Goal: Communication & Community: Answer question/provide support

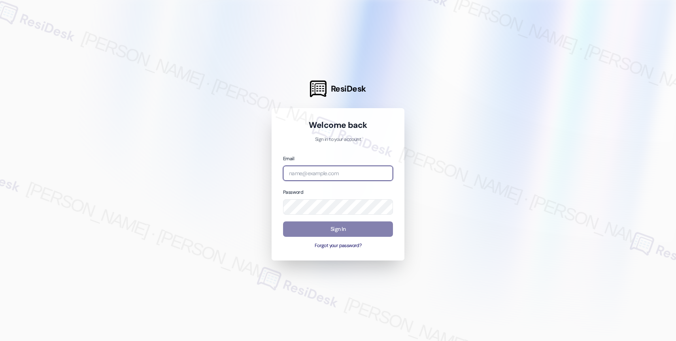
click at [315, 167] on input "email" at bounding box center [338, 173] width 110 height 15
click at [316, 168] on input "email" at bounding box center [338, 173] width 110 height 15
paste input "automated-surveys-affinity_property-resen.nine@affinity_property.com"
type input "automated-surveys-affinity_property-resen.nine@affinity_property.com"
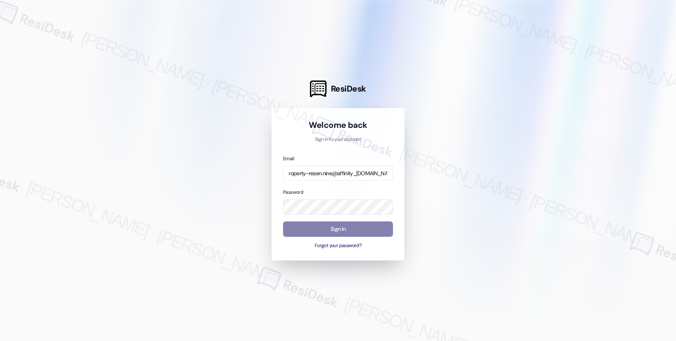
scroll to position [0, 0]
click at [483, 106] on div at bounding box center [338, 170] width 676 height 341
click at [441, 169] on div at bounding box center [338, 170] width 676 height 341
click at [325, 228] on button "Sign In" at bounding box center [338, 229] width 110 height 15
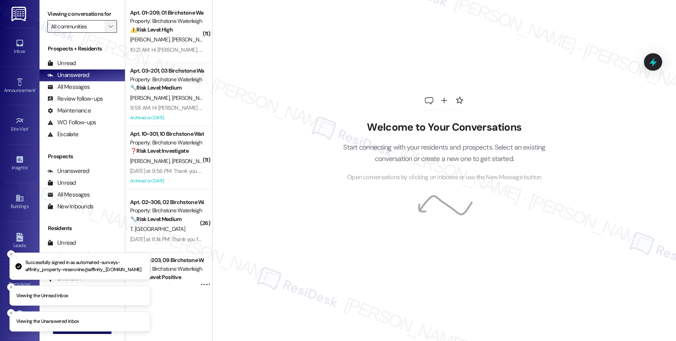
click at [108, 30] on icon "" at bounding box center [110, 26] width 4 height 6
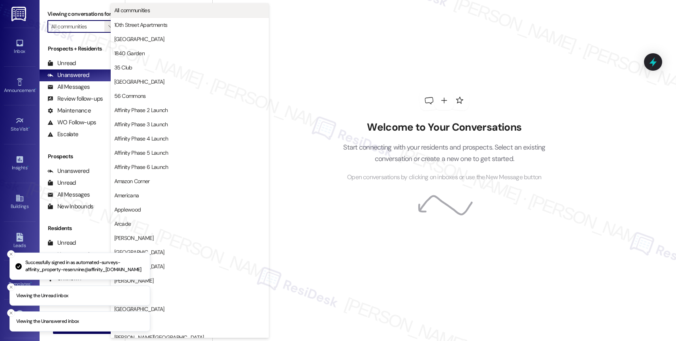
click at [136, 11] on span "All communities" at bounding box center [132, 10] width 36 height 8
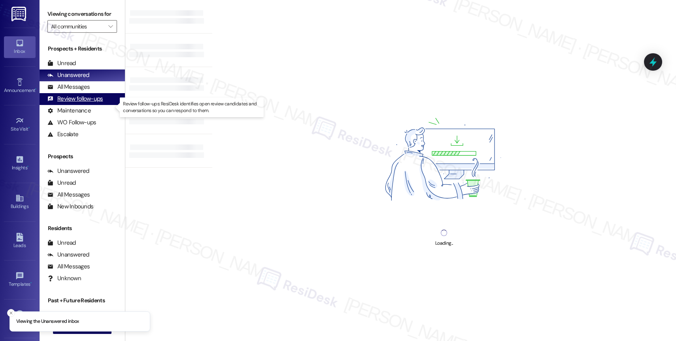
click at [98, 103] on div "Review follow-ups" at bounding box center [74, 99] width 55 height 8
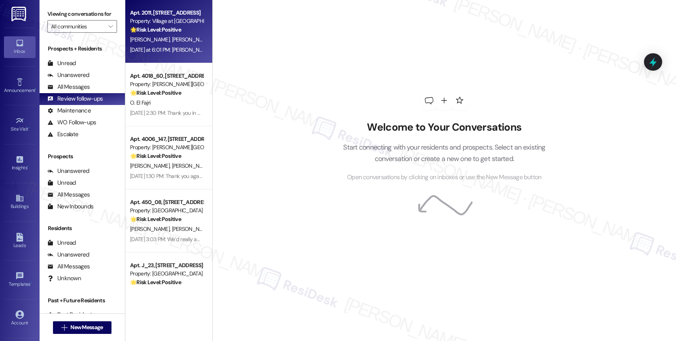
click at [181, 43] on div "E. Elliott G. Ambriz" at bounding box center [166, 40] width 75 height 10
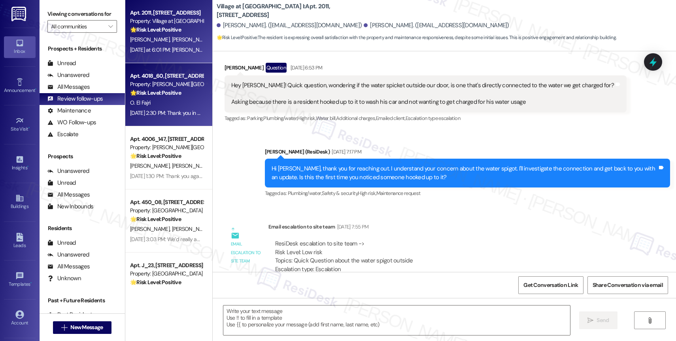
type textarea "Fetching suggested responses. Please feel free to read through the conversation…"
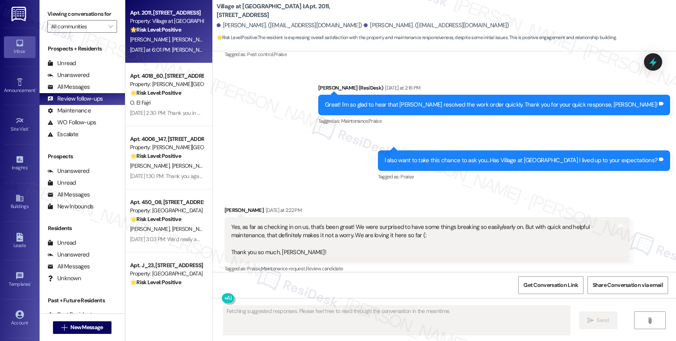
scroll to position [2195, 0]
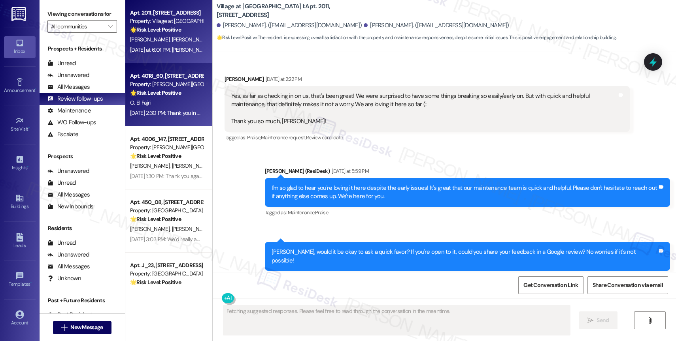
click at [166, 97] on div "🌟 Risk Level: Positive The resident responded positively to an inquiry about th…" at bounding box center [166, 93] width 73 height 8
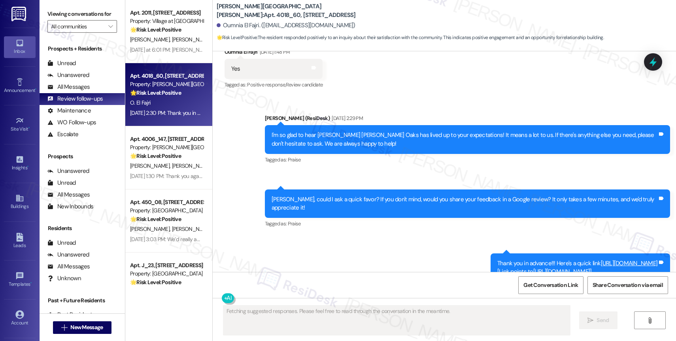
scroll to position [1663, 0]
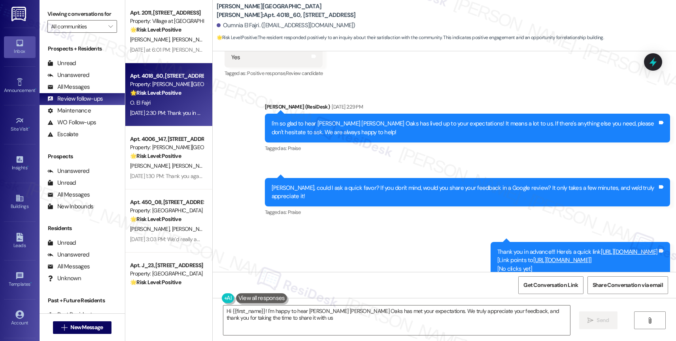
type textarea "Hi {{first_name}}! I'm happy to hear Witham Hill Oaks has met your expectations…"
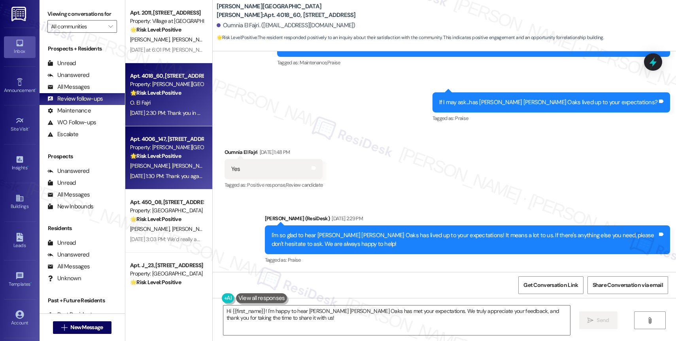
click at [177, 168] on div "S. Branum B. Frost" at bounding box center [166, 166] width 75 height 10
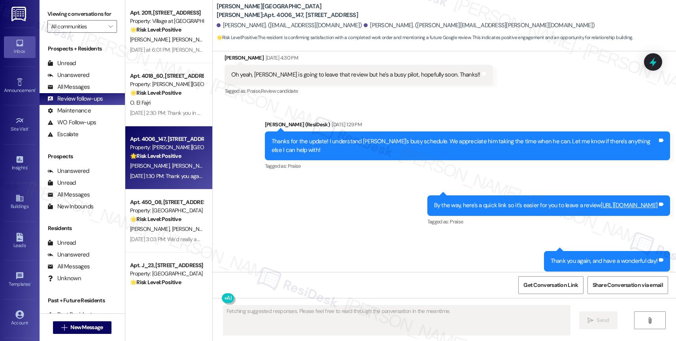
scroll to position [845, 0]
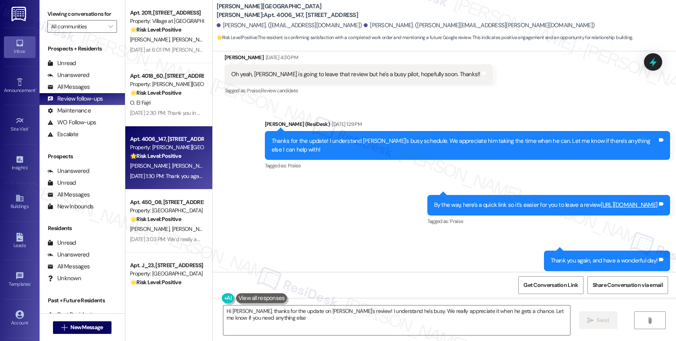
type textarea "Hi Stephanie, thanks for the update on Brian's review! I understand he's busy. …"
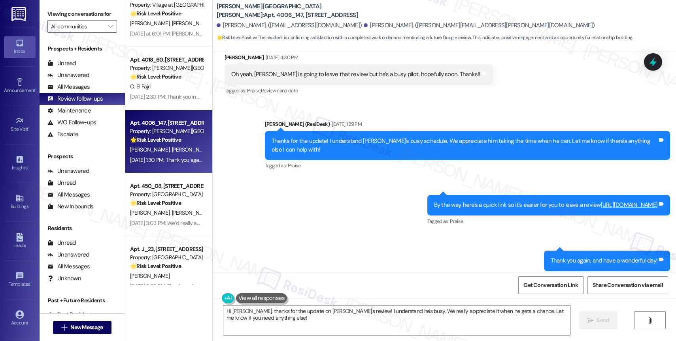
scroll to position [17, 0]
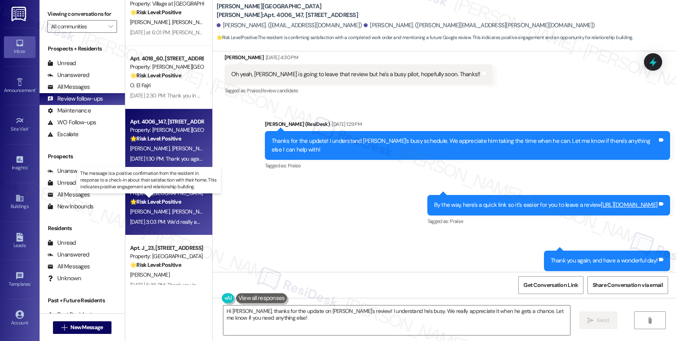
click at [168, 201] on strong "🌟 Risk Level: Positive" at bounding box center [155, 201] width 51 height 7
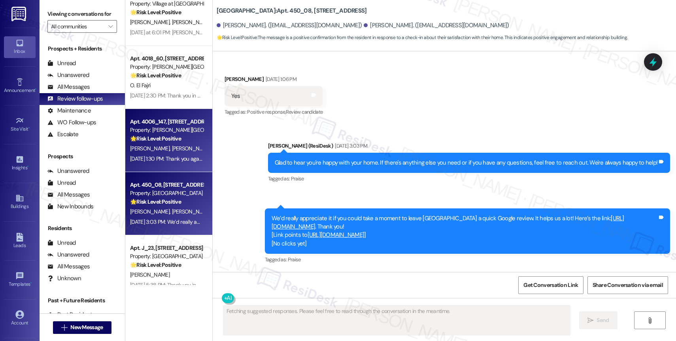
scroll to position [102, 0]
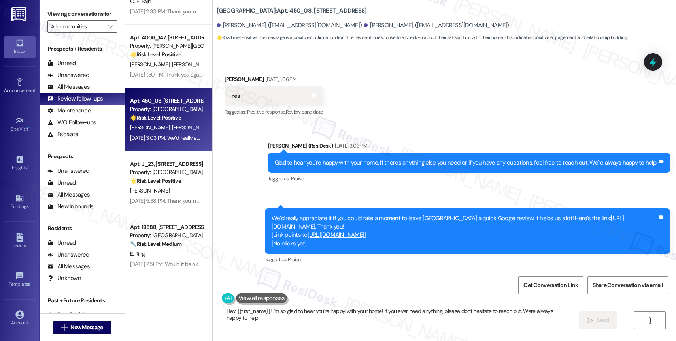
type textarea "Hey {{first_name}}! I'm so glad to hear you're happy with your home! If you eve…"
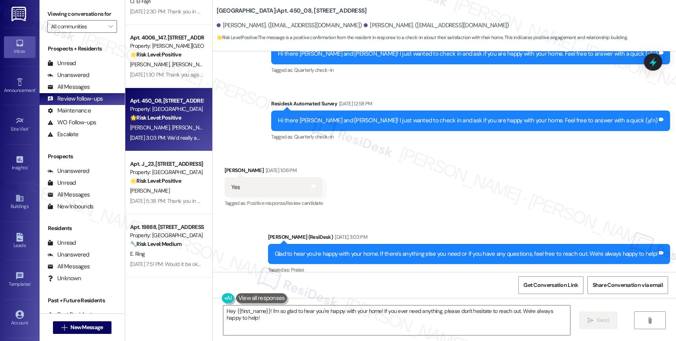
scroll to position [586, 0]
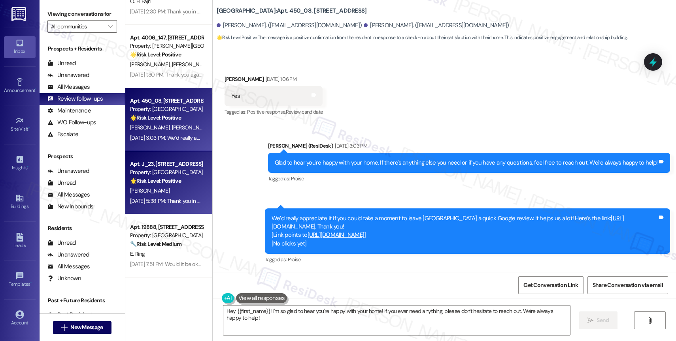
click at [194, 176] on div "Apt. J_23, 11480 SE Sunnyside Road Property: Twin Creeks 🌟 Risk Level: Positive…" at bounding box center [166, 172] width 75 height 27
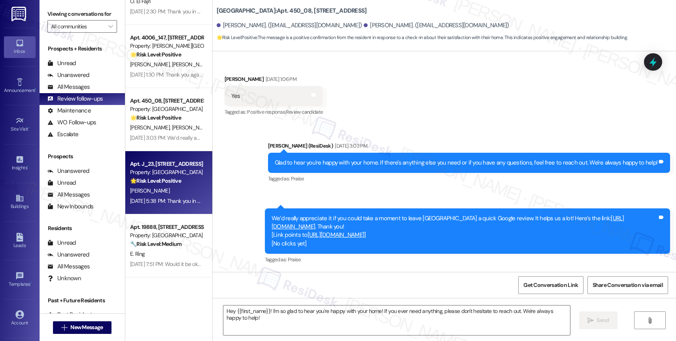
type textarea "Fetching suggested responses. Please feel free to read through the conversation…"
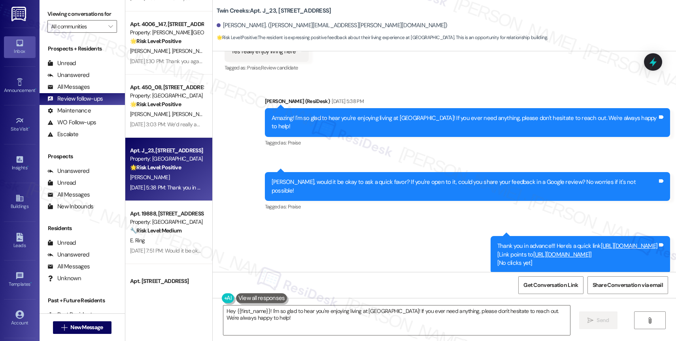
scroll to position [711, 0]
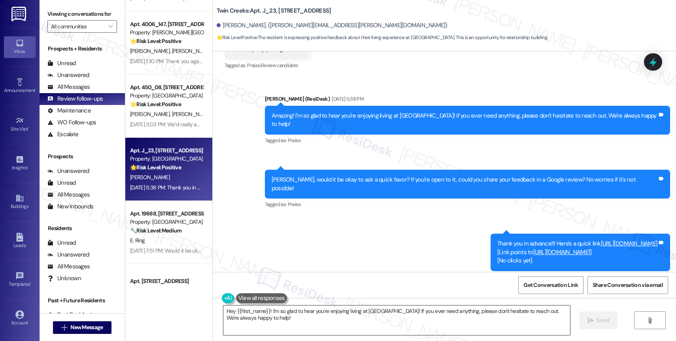
click at [264, 320] on textarea "Hey {{first_name}}! I'm so glad to hear you're enjoying living at Twin Creeks! …" at bounding box center [396, 321] width 346 height 30
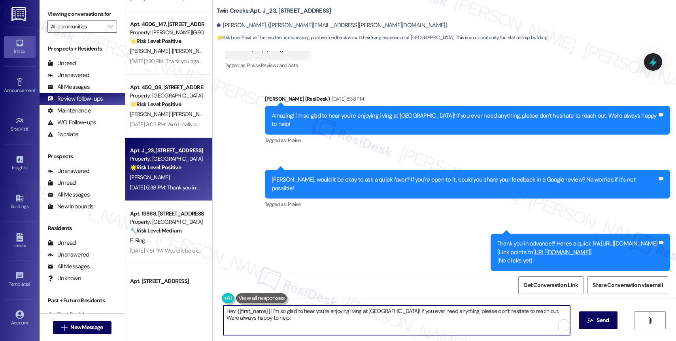
click at [264, 320] on textarea "Hey {{first_name}}! I'm so glad to hear you're enjoying living at Twin Creeks! …" at bounding box center [396, 321] width 346 height 30
paste textarea "Hope you're doing great 😊 Just wanted to see if you’ve had a chance to leave us…"
type textarea "Hey {{first_name}}! Hope you're doing great 😊 Just wanted to see if you’ve had …"
click at [601, 321] on span "Send" at bounding box center [602, 320] width 12 height 8
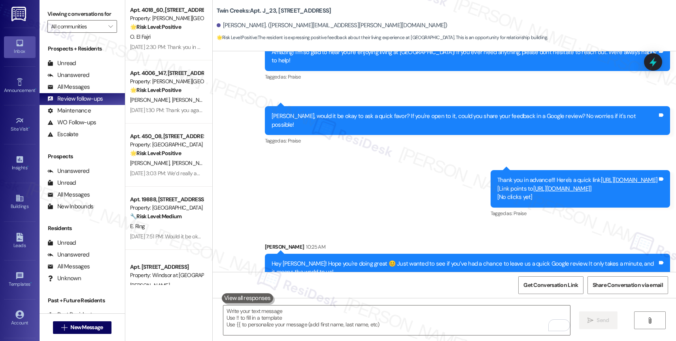
scroll to position [130, 0]
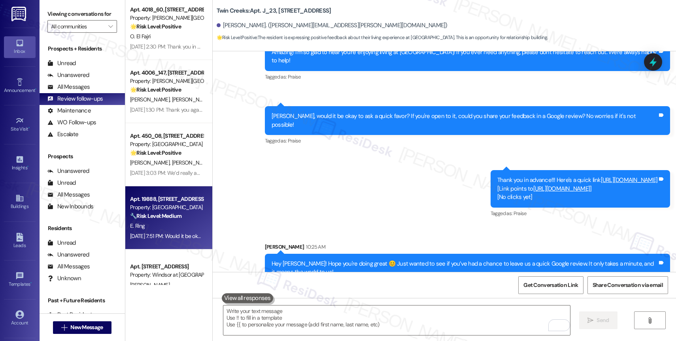
click at [174, 226] on div "E. Ring" at bounding box center [166, 226] width 75 height 10
type textarea "Fetching suggested responses. Please feel free to read through the conversation…"
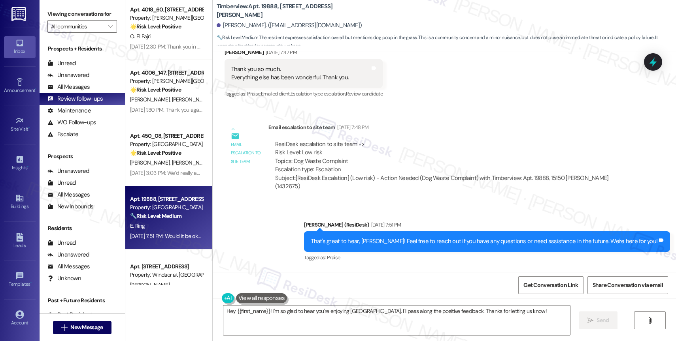
scroll to position [548, 0]
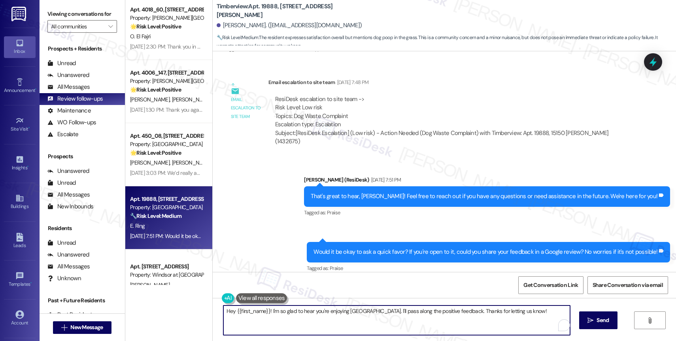
click at [310, 313] on textarea "Hey {{first_name}}! I'm so glad to hear you're enjoying Timberview. I'll pass a…" at bounding box center [396, 321] width 346 height 30
paste textarea "Hope you're doing great 😊 Just wanted to see if you’ve had a chance to leave us…"
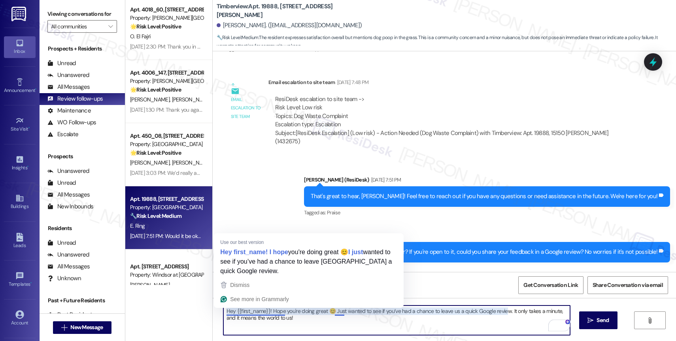
click at [228, 311] on textarea "Hey {{first_name}}! Hope you're doing great 😊 Just wanted to see if you’ve had …" at bounding box center [396, 321] width 346 height 30
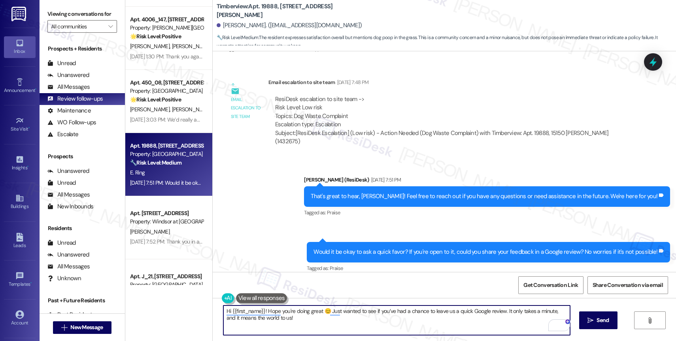
scroll to position [218, 0]
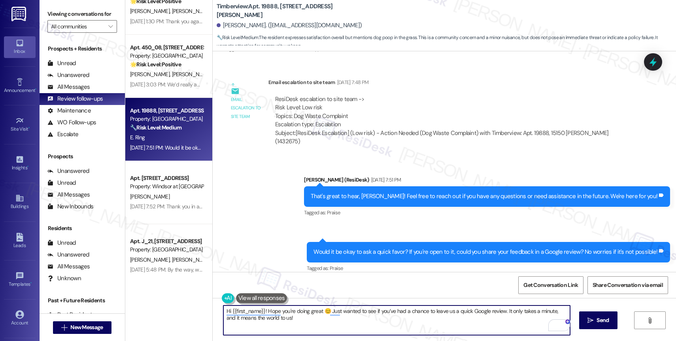
click at [268, 318] on textarea "Hi {{first_name}}! Hope you're doing great 😊 Just wanted to see if you’ve had a…" at bounding box center [396, 321] width 346 height 30
paste textarea "I hope your day is going well. 😊 I just wanted to follow up regarding the Googl…"
type textarea "Hi {{first_name}}! I hope your day is going well. 😊 I just wanted to follow up …"
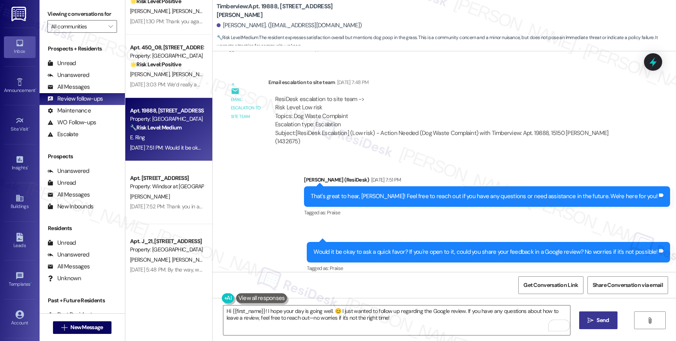
click at [599, 319] on span "Send" at bounding box center [602, 320] width 12 height 8
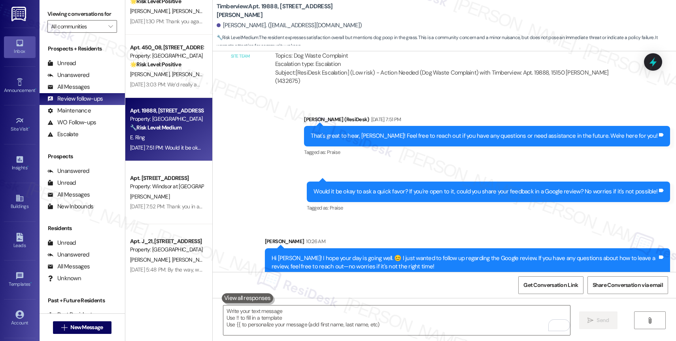
scroll to position [612, 0]
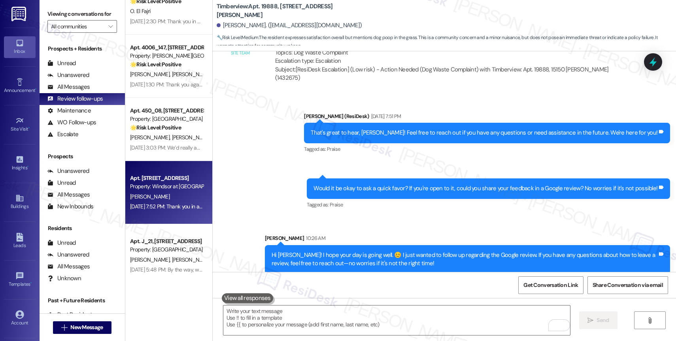
click at [173, 196] on div "R. Phan" at bounding box center [166, 197] width 75 height 10
type textarea "Fetching suggested responses. Please feel free to read through the conversation…"
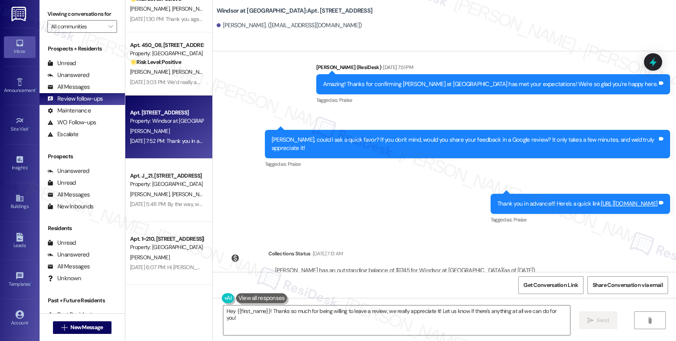
scroll to position [489, 0]
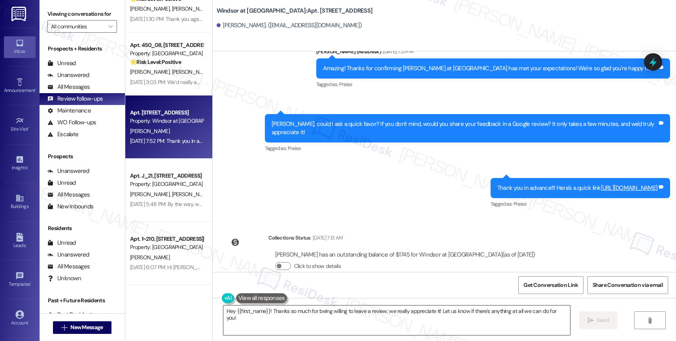
click at [287, 317] on textarea "Hey {{first_name}}! Thanks so much for being willing to leave a review; we real…" at bounding box center [396, 321] width 346 height 30
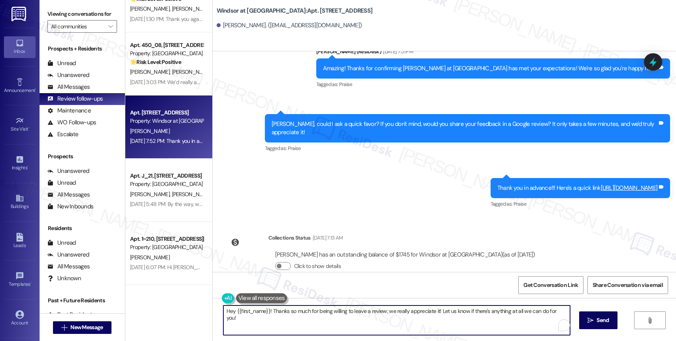
click at [287, 317] on textarea "Hey {{first_name}}! Thanks so much for being willing to leave a review; we real…" at bounding box center [396, 321] width 346 height 30
paste textarea "Hope you're doing great 😊 Just wanted to see if you’ve had a chance to leave us…"
click at [230, 310] on textarea "Hey {{first_name}}! Hope you're doing great 😊 Just wanted to see if you’ve had …" at bounding box center [396, 321] width 346 height 30
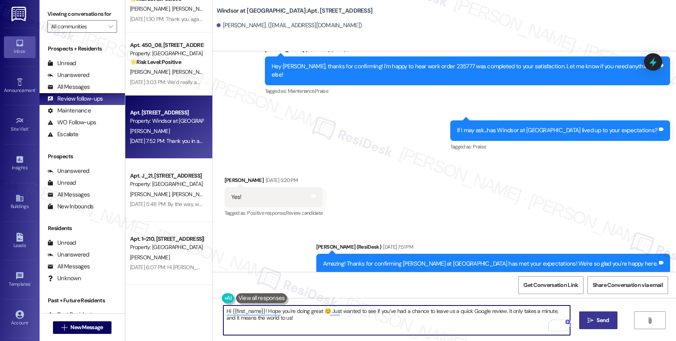
type textarea "Hi {{first_name}}! Hope you're doing great 😊 Just wanted to see if you’ve had a…"
click at [585, 317] on span " Send" at bounding box center [597, 320] width 25 height 8
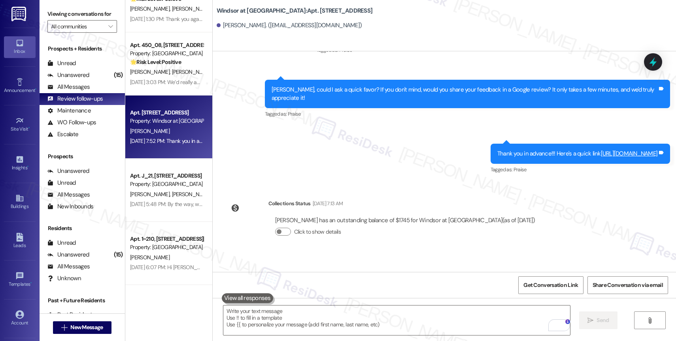
scroll to position [238, 0]
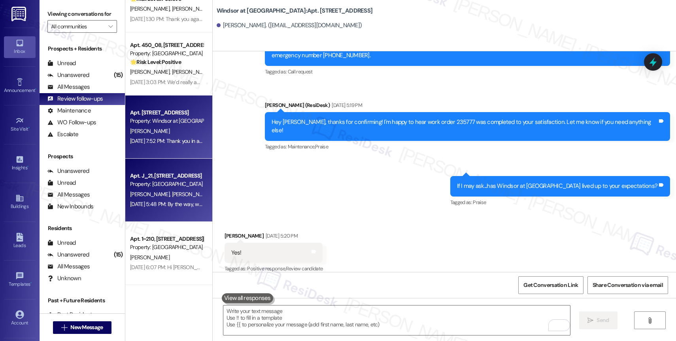
click at [169, 203] on div "Jul 23, 2025 at 5:48 PM: By the way, would you mind sharing this feedback in a …" at bounding box center [302, 204] width 345 height 7
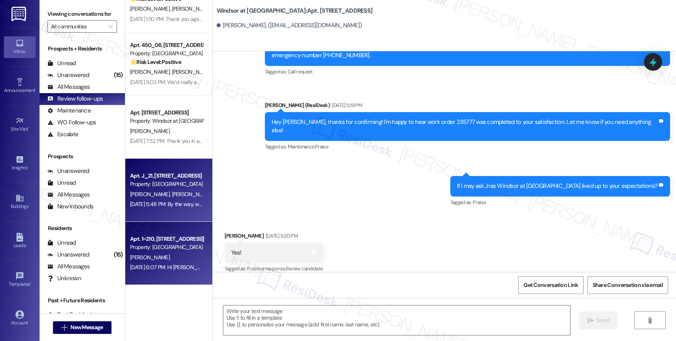
type textarea "Fetching suggested responses. Please feel free to read through the conversation…"
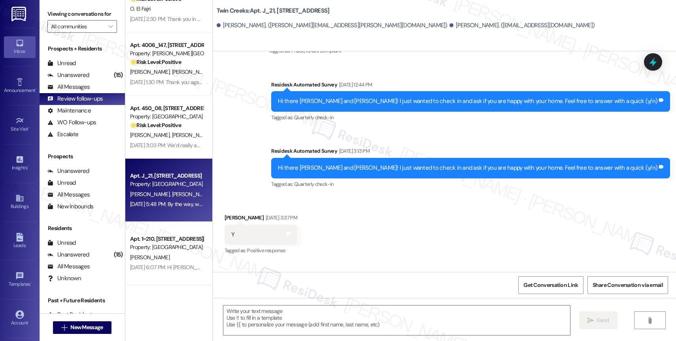
type textarea "Fetching suggested responses. Please feel free to read through the conversation…"
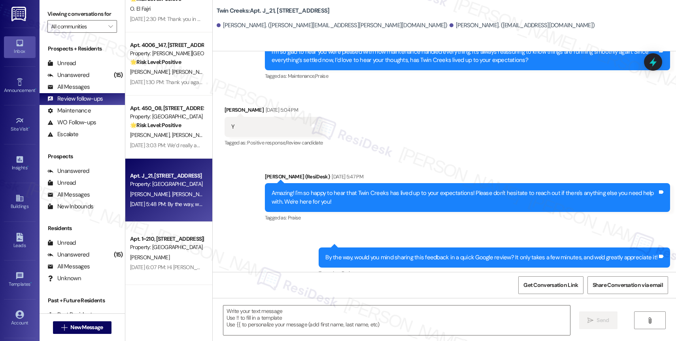
scroll to position [2148, 0]
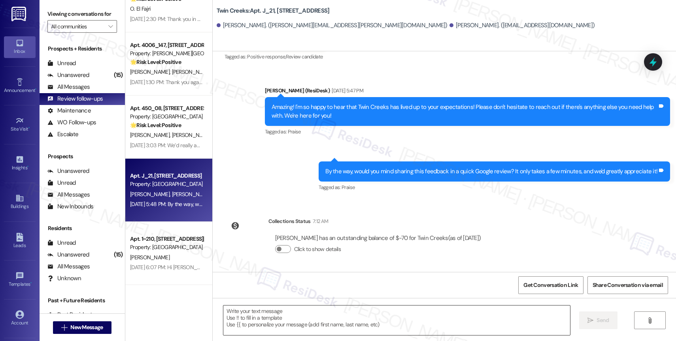
click at [275, 312] on textarea at bounding box center [396, 321] width 346 height 30
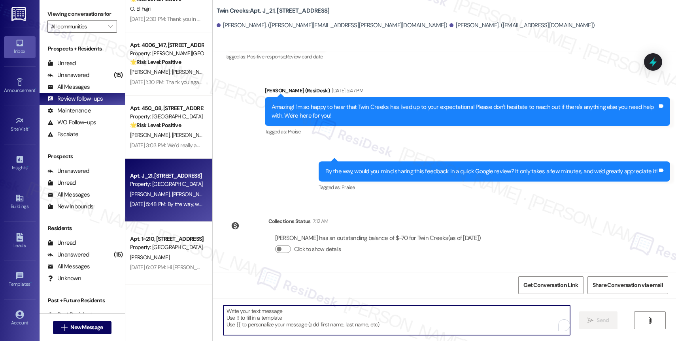
paste textarea "Hey {{first_name}}! Hope you're doing great 😊 Just wanted to see if you’ve had …"
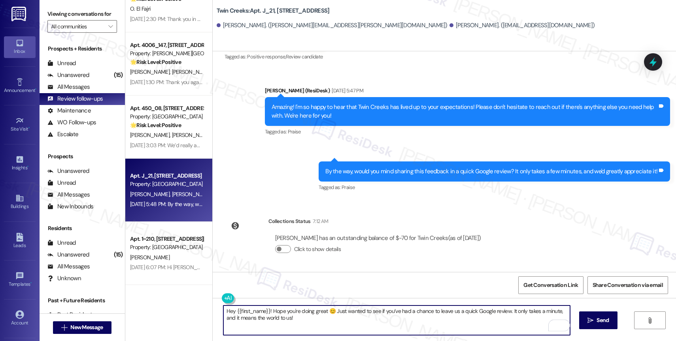
click at [229, 312] on textarea "Hey {{first_name}}! Hope you're doing great 😊 Just wanted to see if you’ve had …" at bounding box center [396, 321] width 346 height 30
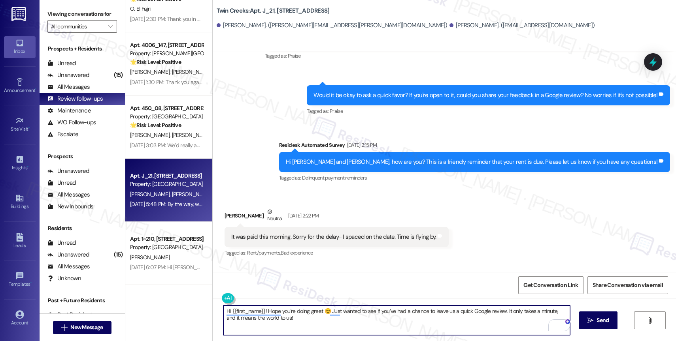
scroll to position [1129, 0]
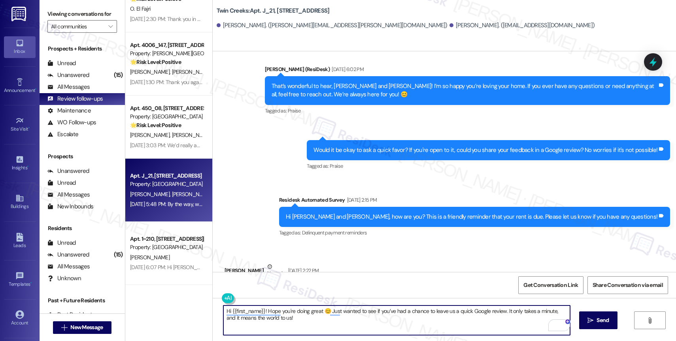
click at [346, 320] on textarea "Hi {{first_name}}! Hope you're doing great 😊 Just wanted to see if you’ve had a…" at bounding box center [396, 321] width 346 height 30
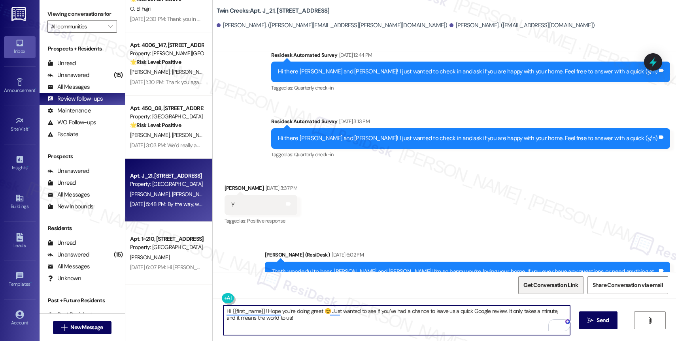
scroll to position [883, 0]
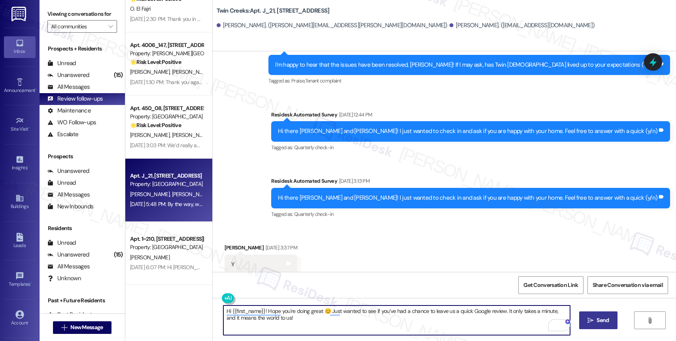
type textarea "Hi {{first_name}}! Hope you're doing great 😊 Just wanted to see if you’ve had a…"
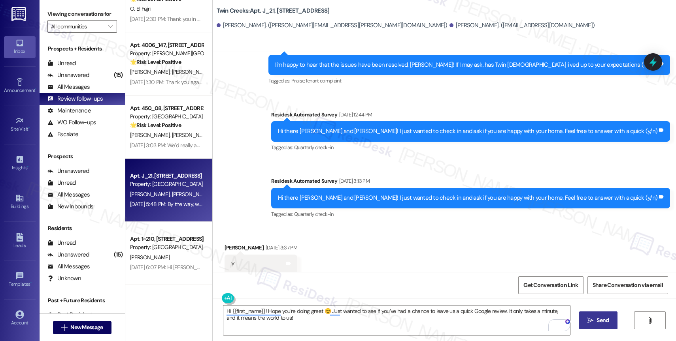
click at [595, 322] on span "Send" at bounding box center [602, 320] width 15 height 8
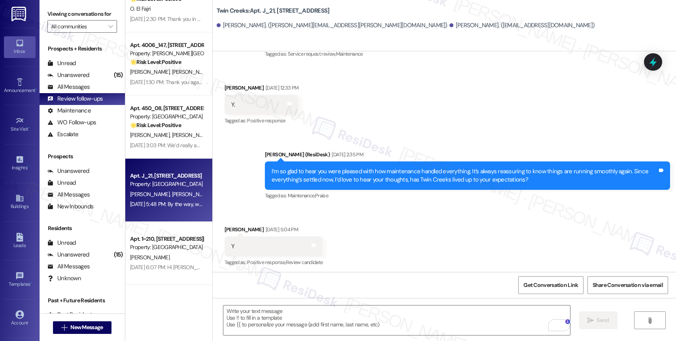
scroll to position [1945, 0]
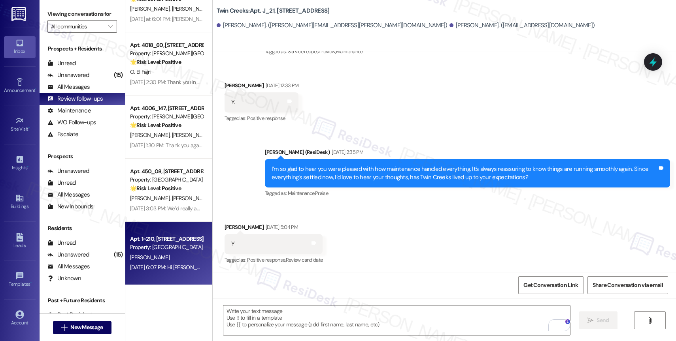
click at [176, 251] on div "Property: Timberview" at bounding box center [166, 247] width 73 height 8
type textarea "Fetching suggested responses. Please feel free to read through the conversation…"
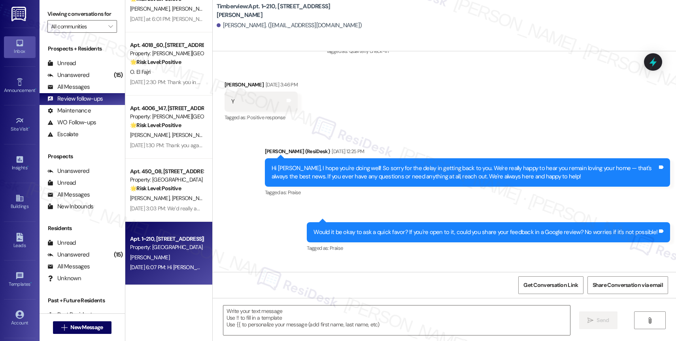
type textarea "Fetching suggested responses. Please feel free to read through the conversation…"
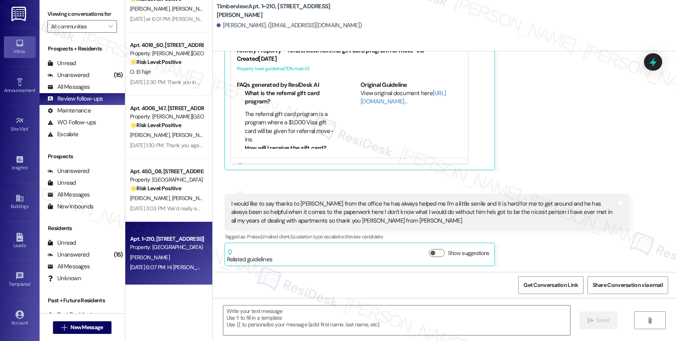
scroll to position [463, 0]
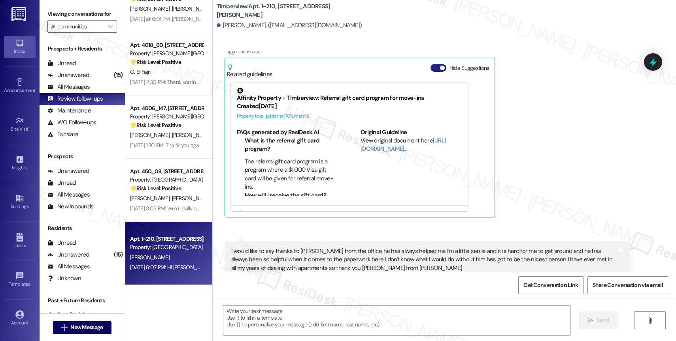
click at [430, 66] on button "Hide Suggestions" at bounding box center [438, 68] width 16 height 8
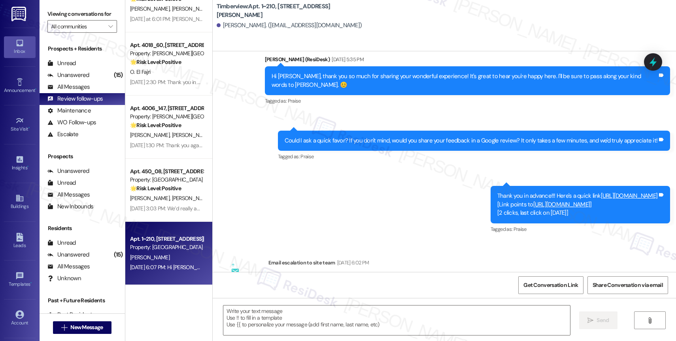
scroll to position [514, 0]
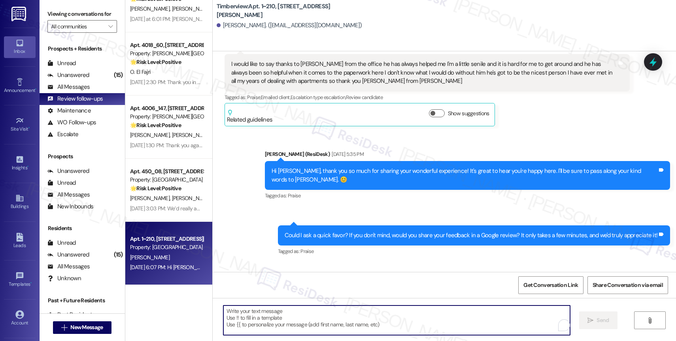
click at [296, 318] on textarea "To enrich screen reader interactions, please activate Accessibility in Grammarl…" at bounding box center [396, 321] width 346 height 30
paste textarea "Hi {{first_name}}! I hope your day is going well. 😊 I just wanted to follow up …"
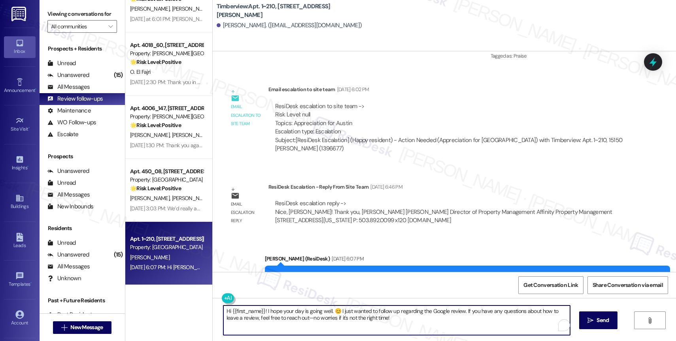
scroll to position [838, 0]
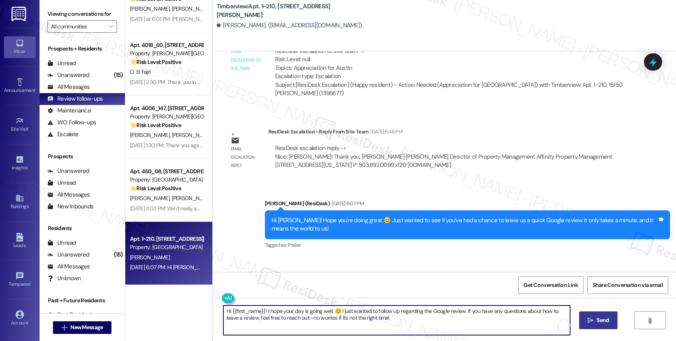
type textarea "Hi {{first_name}}! I hope your day is going well. 😊 I just wanted to follow up …"
click at [603, 319] on span "Send" at bounding box center [602, 320] width 12 height 8
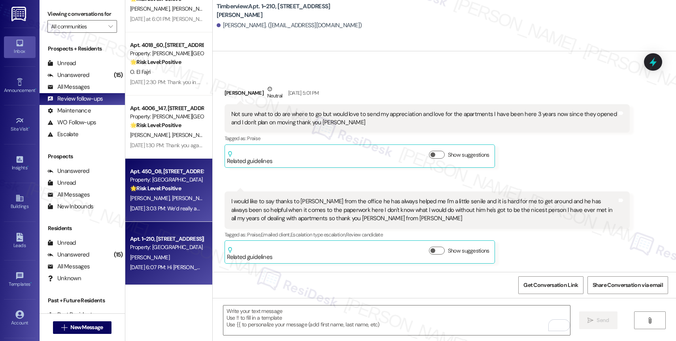
scroll to position [374, 0]
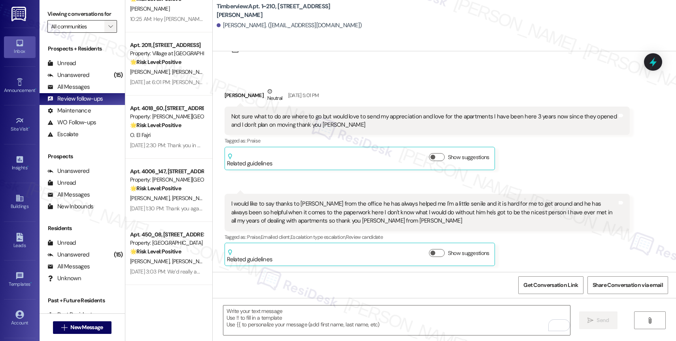
click at [108, 30] on icon "" at bounding box center [110, 26] width 4 height 6
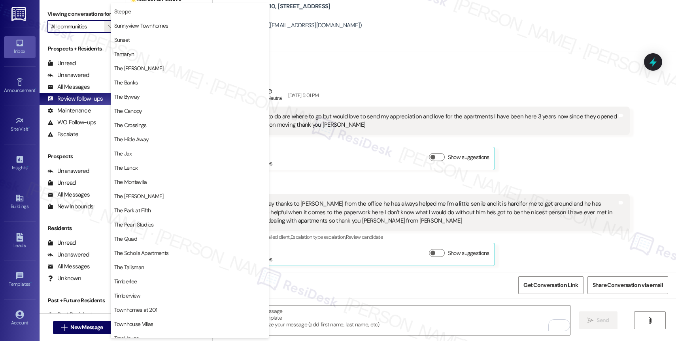
scroll to position [1457, 0]
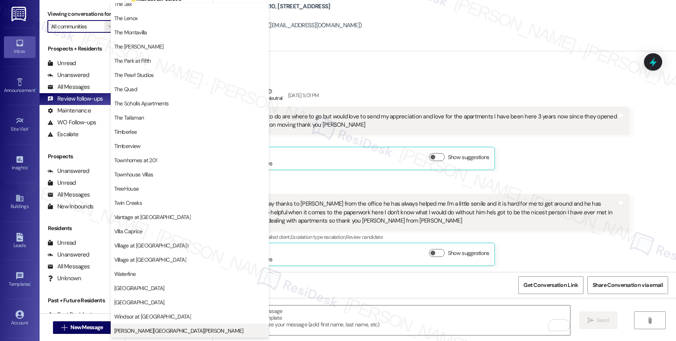
click at [147, 332] on span "Witham Hill Oaks" at bounding box center [178, 331] width 129 height 8
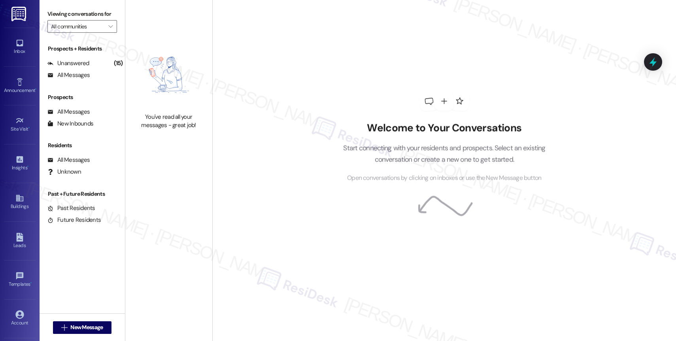
type input "Witham Hill Oaks"
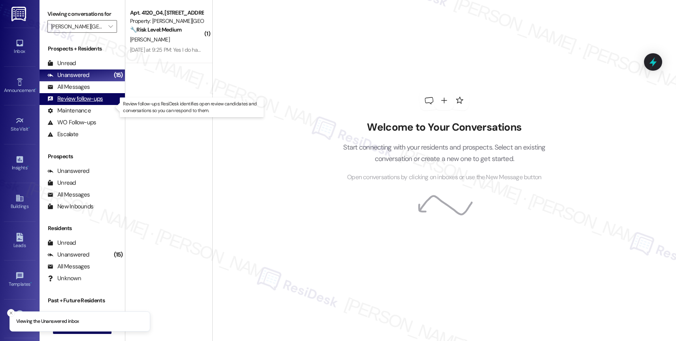
click at [96, 103] on div "Review follow-ups" at bounding box center [74, 99] width 55 height 8
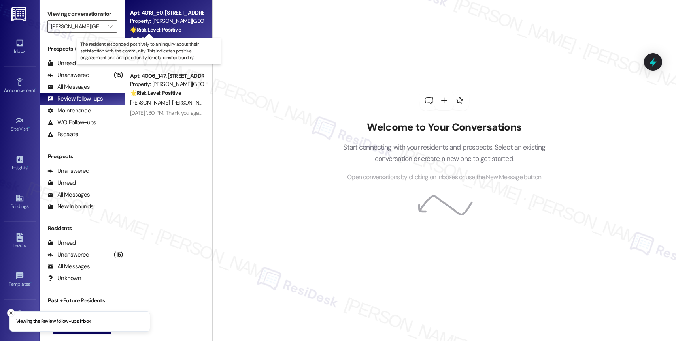
click at [174, 30] on strong "🌟 Risk Level: Positive" at bounding box center [155, 29] width 51 height 7
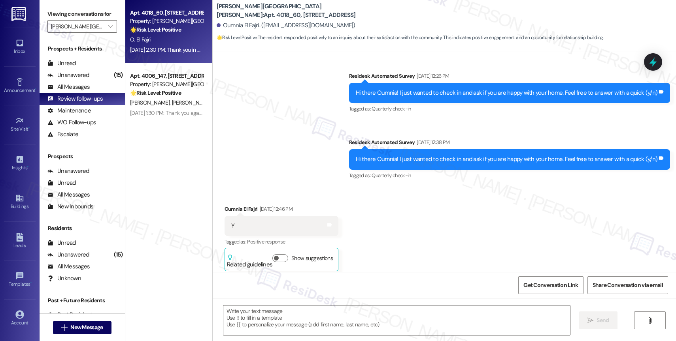
type textarea "Fetching suggested responses. Please feel free to read through the conversation…"
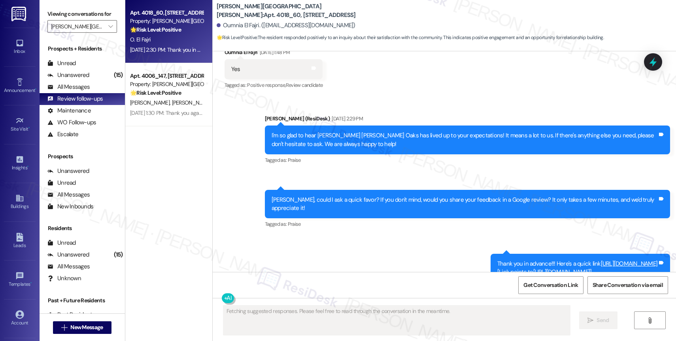
scroll to position [1663, 0]
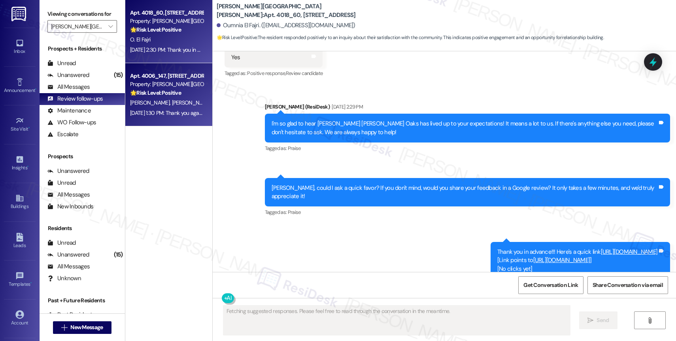
click at [171, 99] on span "S. Branum" at bounding box center [191, 102] width 40 height 7
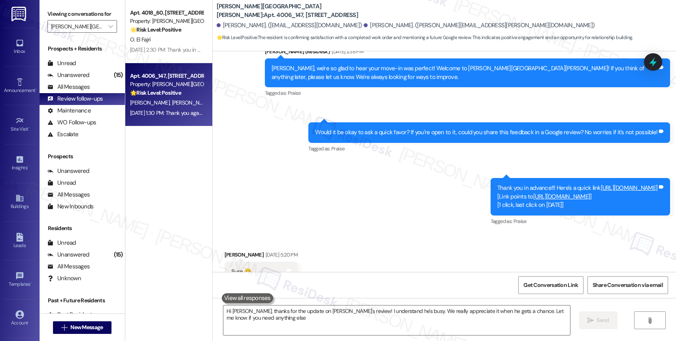
type textarea "Hi Stephanie, thanks for the update on Brian's review! I understand he's busy. …"
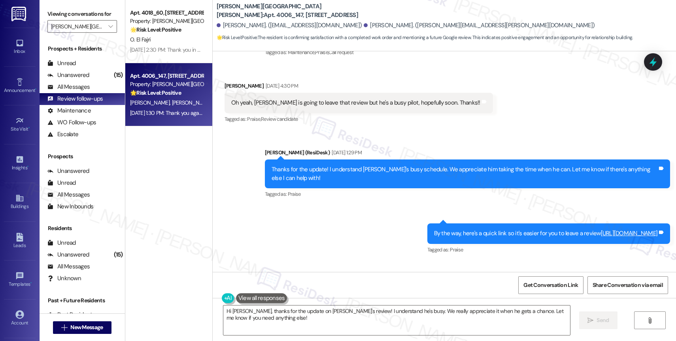
scroll to position [845, 0]
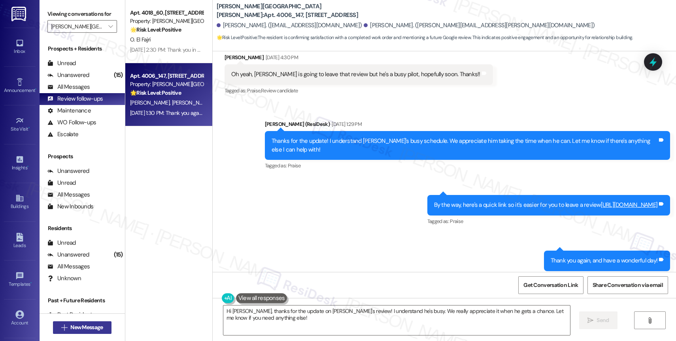
click at [78, 324] on span "New Message" at bounding box center [86, 328] width 32 height 8
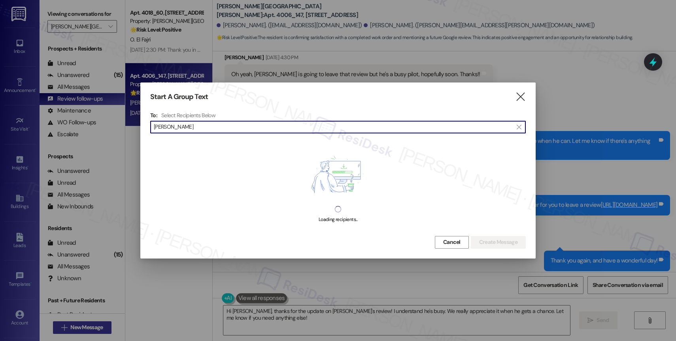
type input "Saundra Shelton"
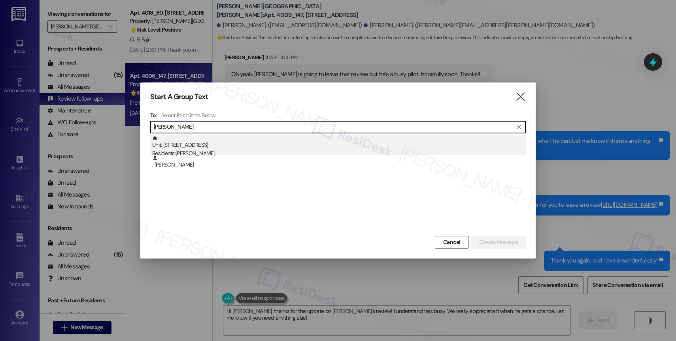
click at [211, 143] on div "Unit: 4012_117 - 4275 NW Clubhouse Pl Residents: Saundra Shelton" at bounding box center [338, 147] width 373 height 23
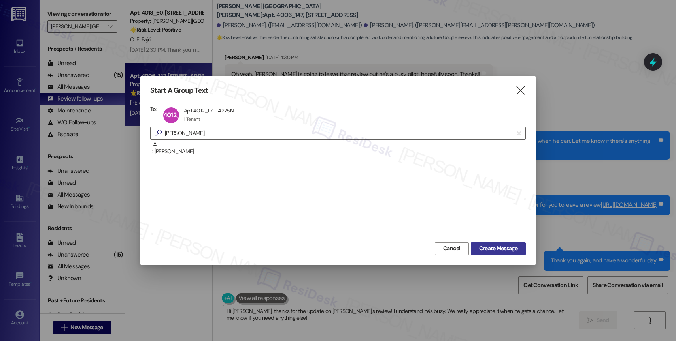
click at [491, 248] on span "Create Message" at bounding box center [498, 249] width 38 height 8
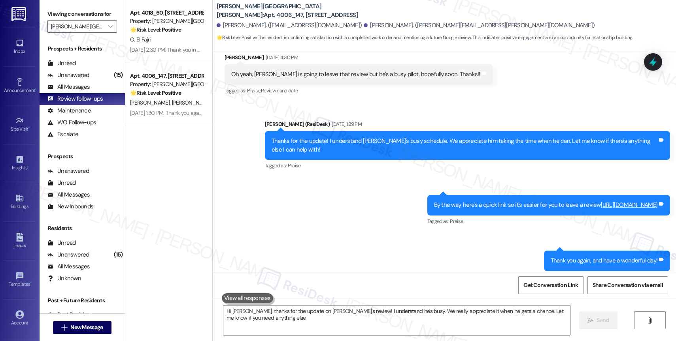
type textarea "Hi Stephanie, thanks for the update on Brian's review! I understand he's busy. …"
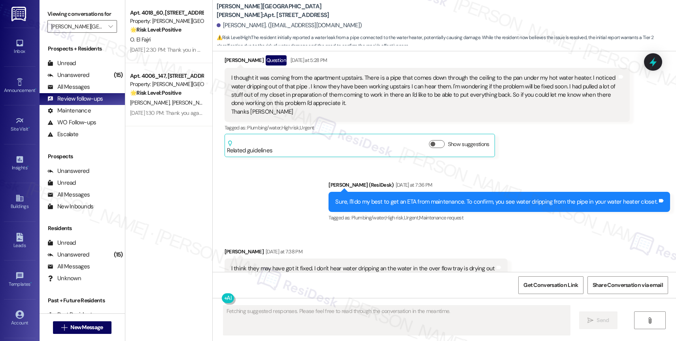
scroll to position [5814, 0]
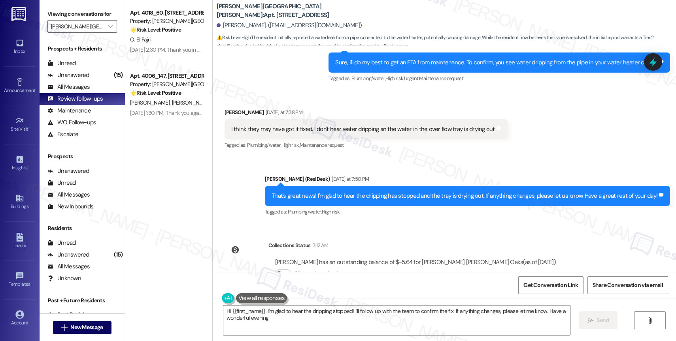
type textarea "Hi {{first_name}}, I'm glad to hear the dripping stopped! I'll follow up with t…"
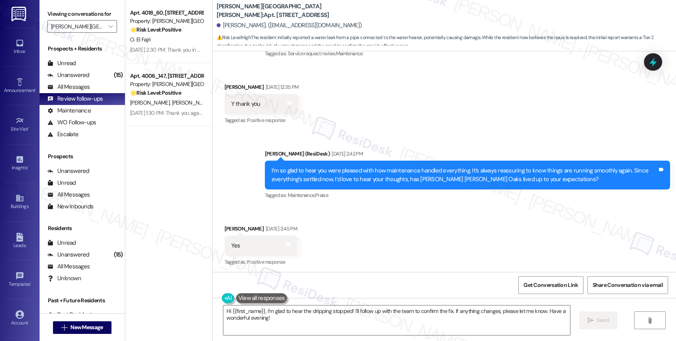
scroll to position [3956, 0]
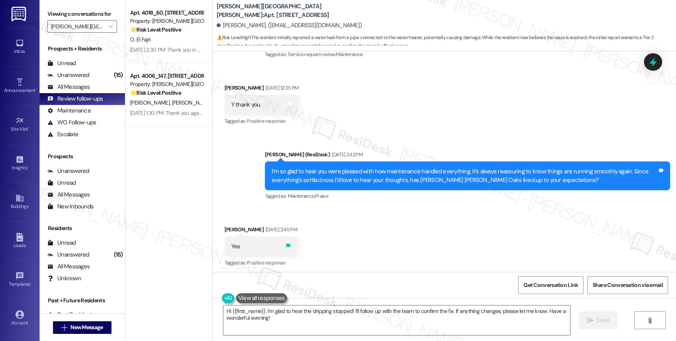
click at [291, 243] on icon at bounding box center [288, 246] width 6 height 6
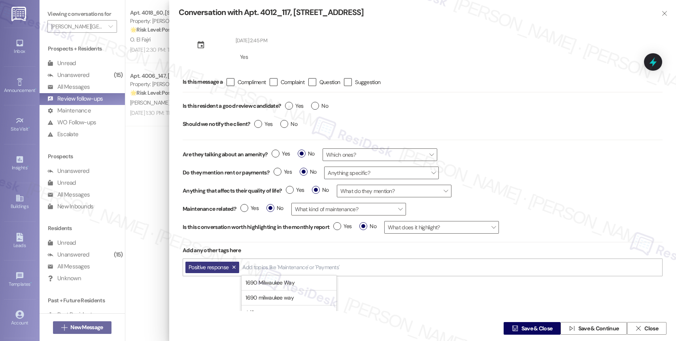
click at [264, 265] on input "Add topics like 'Maintenance' or 'Payments'" at bounding box center [291, 267] width 98 height 7
type input "succ"
drag, startPoint x: 273, startPoint y: 282, endPoint x: 278, endPoint y: 282, distance: 4.8
click at [273, 282] on mark "succ" at bounding box center [268, 282] width 12 height 7
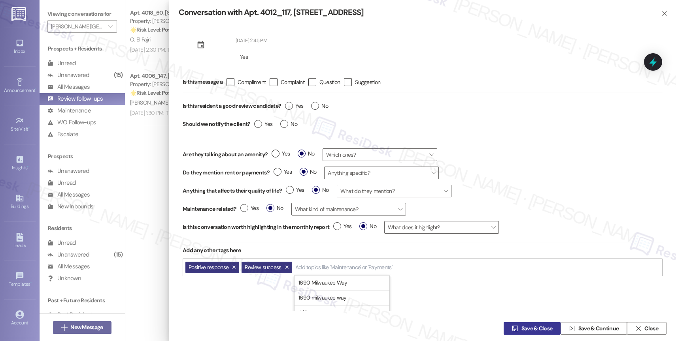
click at [520, 324] on span " Save & Close" at bounding box center [531, 329] width 43 height 12
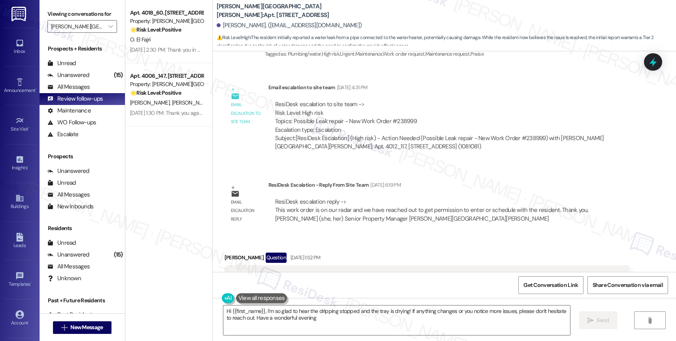
type textarea "Hi {{first_name}}, I'm so glad to hear the dripping stopped and the tray is dry…"
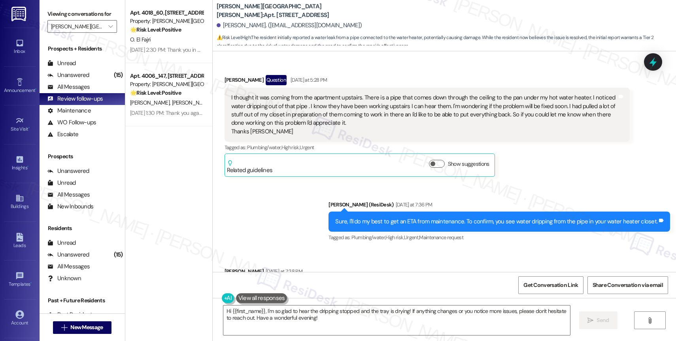
scroll to position [5814, 0]
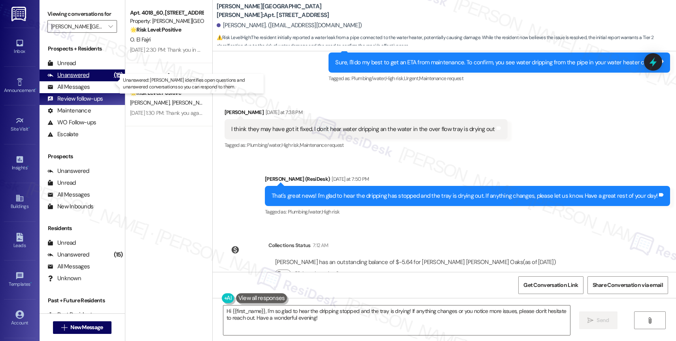
click at [88, 79] on div "Unanswered (15)" at bounding box center [82, 76] width 85 height 12
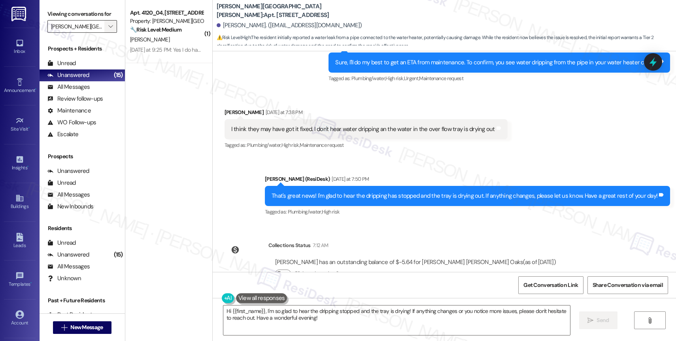
click at [108, 30] on icon "" at bounding box center [110, 26] width 4 height 6
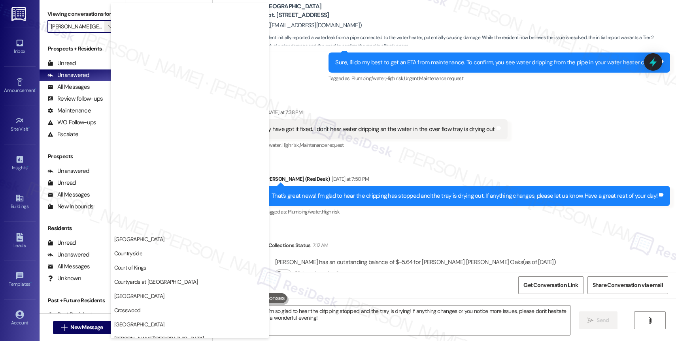
scroll to position [0, 0]
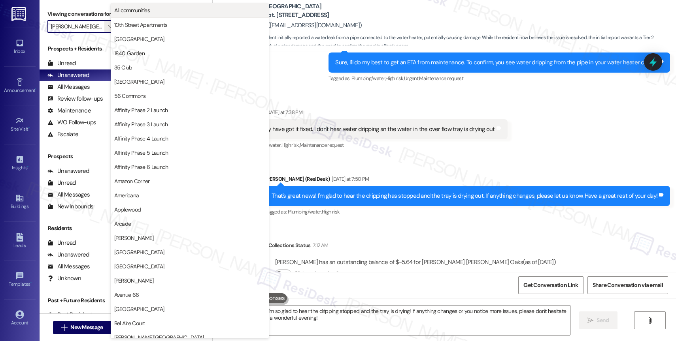
click at [168, 11] on span "All communities" at bounding box center [189, 10] width 151 height 8
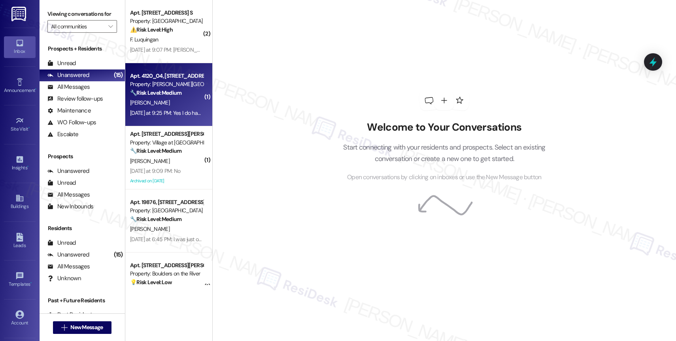
click at [168, 95] on strong "🔧 Risk Level: Medium" at bounding box center [155, 92] width 51 height 7
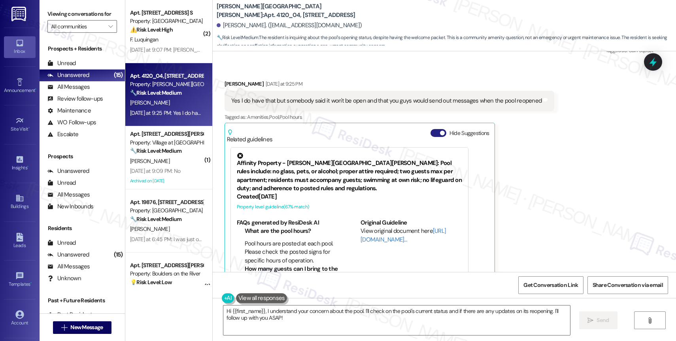
click at [430, 129] on button "Hide Suggestions" at bounding box center [438, 133] width 16 height 8
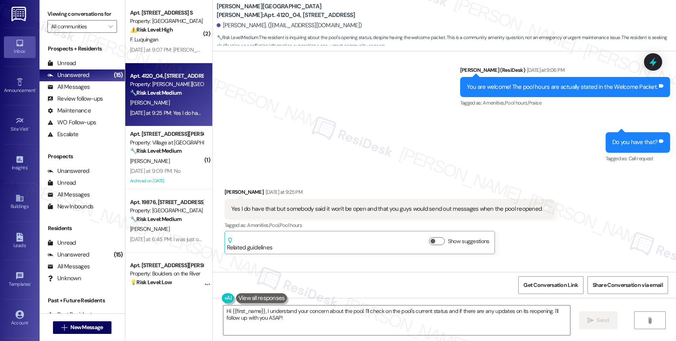
scroll to position [3340, 0]
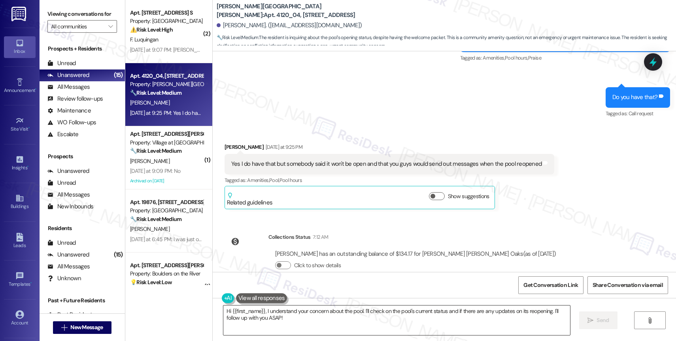
click at [306, 312] on textarea "Hi {{first_name}}, I understand your concern about the pool. I'll check on the …" at bounding box center [396, 321] width 346 height 30
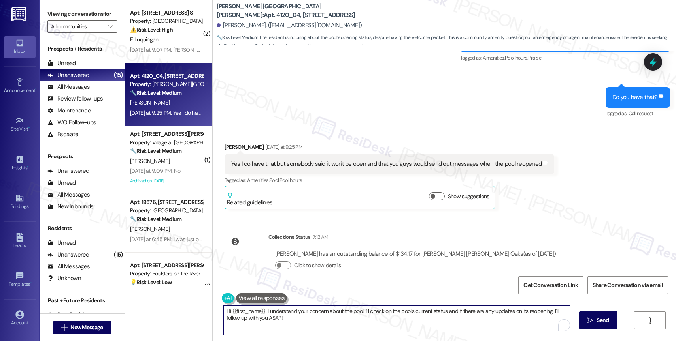
click at [306, 312] on textarea "Hi {{first_name}}, I understand your concern about the pool. I'll check on the …" at bounding box center [396, 321] width 346 height 30
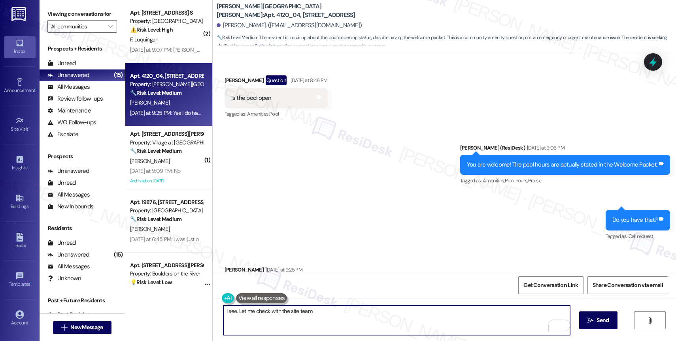
scroll to position [3141, 0]
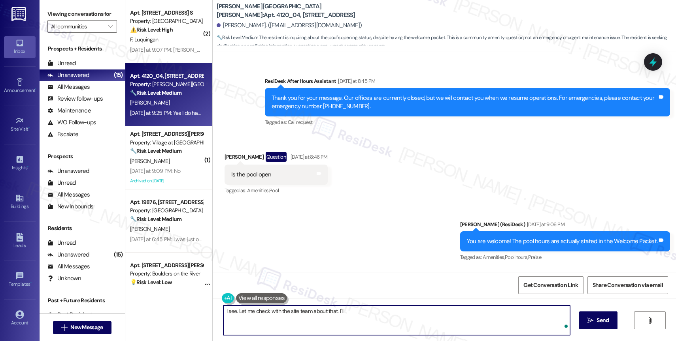
type textarea "I see. Let me check with the site team about that. I'll"
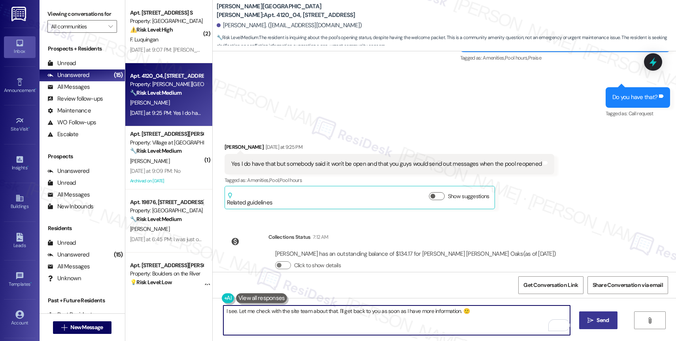
type textarea "I see. Let me check with the site team about that. I'll get back to you as soon…"
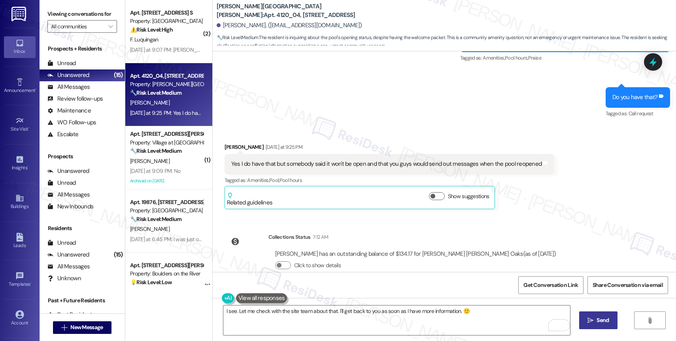
click at [586, 316] on span " Send" at bounding box center [597, 320] width 25 height 8
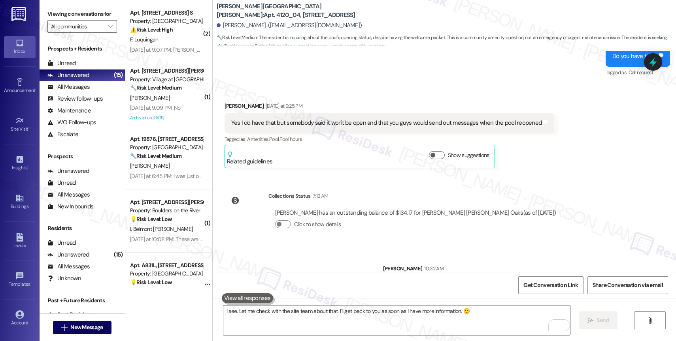
scroll to position [3395, 0]
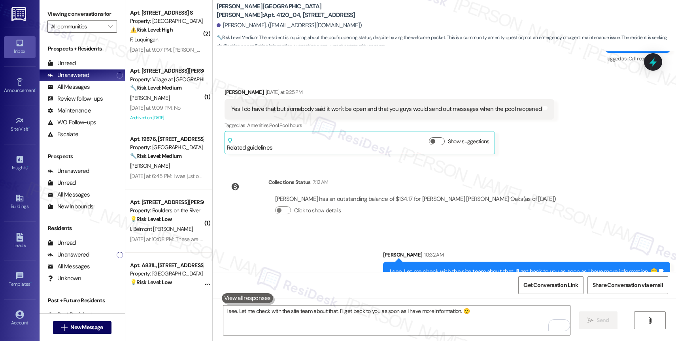
click at [326, 233] on div "Sent via SMS Sarah 10:32 AM I see. Let me check with the site team about that. …" at bounding box center [444, 260] width 463 height 55
click at [348, 233] on div "Sent via SMS Sarah 10:32 AM I see. Let me check with the site team about that. …" at bounding box center [444, 260] width 463 height 55
click at [317, 233] on div "Sent via SMS Sarah 10:32 AM I see. Let me check with the site team about that. …" at bounding box center [444, 260] width 463 height 55
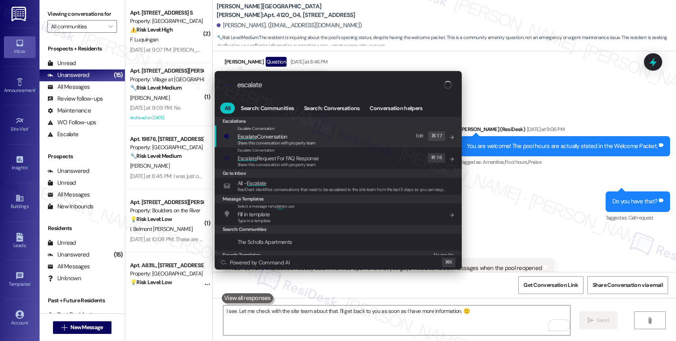
type input "escalate"
click at [277, 136] on span "Escalate Conversation" at bounding box center [262, 136] width 50 height 7
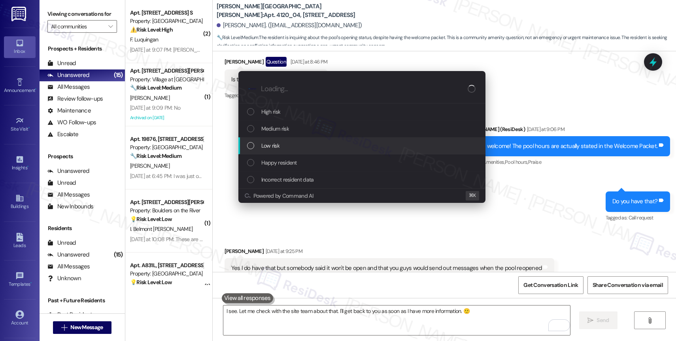
click at [276, 141] on span "Low risk" at bounding box center [270, 145] width 18 height 9
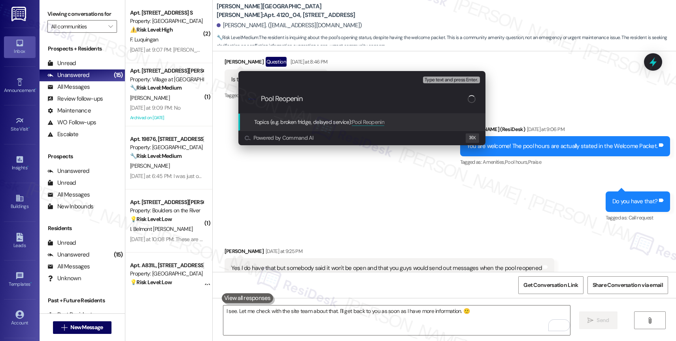
type input "Pool Reopening"
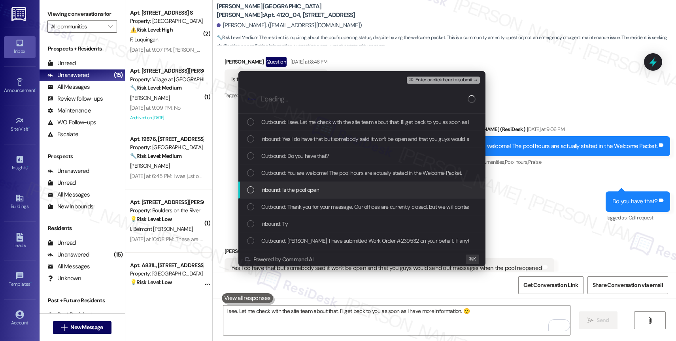
drag, startPoint x: 294, startPoint y: 186, endPoint x: 295, endPoint y: 173, distance: 13.5
click at [294, 186] on span "Inbound: Is the pool open" at bounding box center [290, 190] width 58 height 9
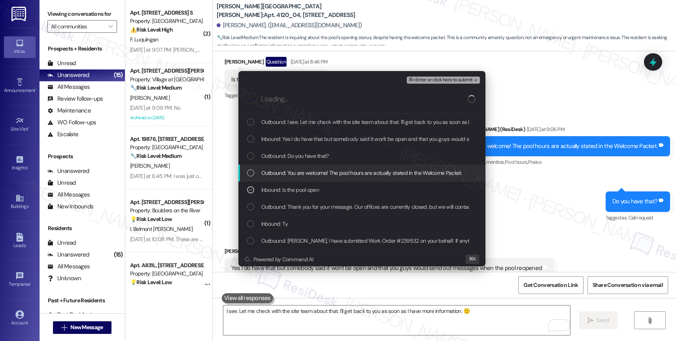
drag, startPoint x: 295, startPoint y: 173, endPoint x: 295, endPoint y: 161, distance: 11.9
click at [295, 173] on span "Outbound: You are welcome! The pool hours are actually stated in the Welcome Pa…" at bounding box center [361, 173] width 201 height 9
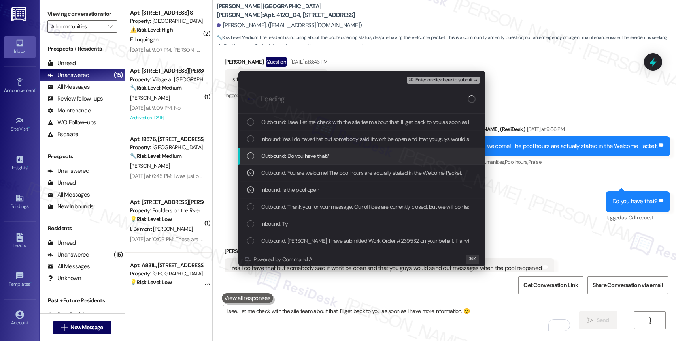
click at [296, 152] on span "Outbound: Do you have that?" at bounding box center [295, 156] width 68 height 9
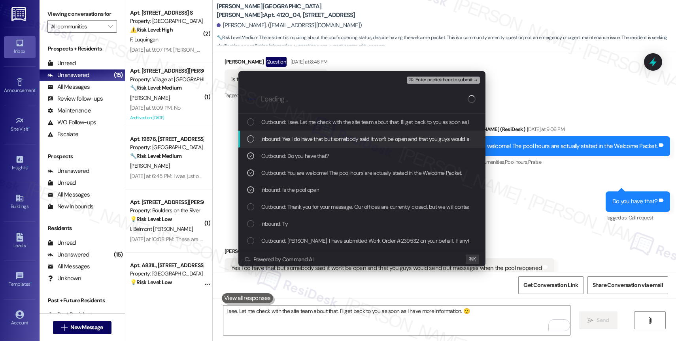
click at [301, 139] on span "Inbound: Yes I do have that but somebody said it won't be open and that you guy…" at bounding box center [415, 139] width 308 height 9
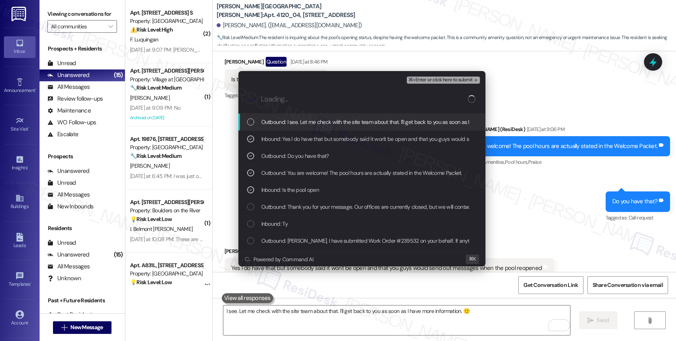
drag, startPoint x: 307, startPoint y: 122, endPoint x: 341, endPoint y: 108, distance: 37.3
click at [307, 122] on span "Outbound: I see. Let me check with the site team about that. I'll get back to y…" at bounding box center [395, 122] width 269 height 9
click at [450, 81] on span "⌘+Enter or click here to submit" at bounding box center [440, 80] width 64 height 6
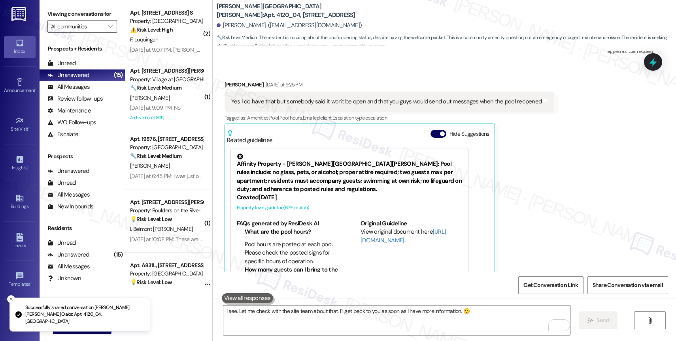
scroll to position [3403, 0]
click at [430, 129] on button "Hide Suggestions" at bounding box center [438, 133] width 16 height 8
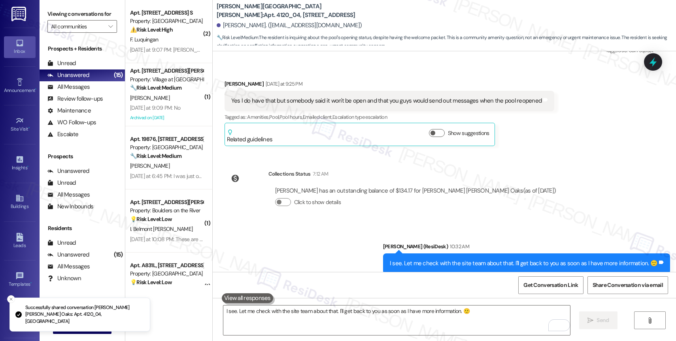
scroll to position [3407, 0]
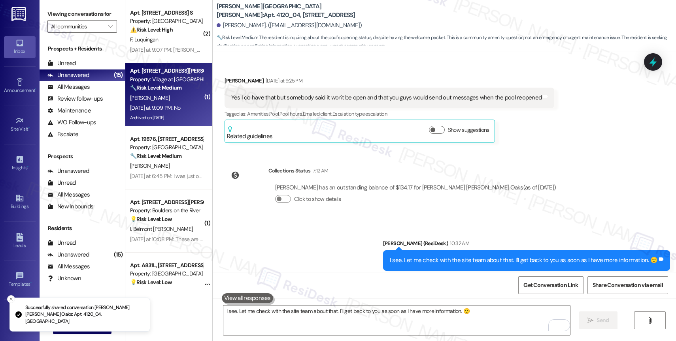
click at [174, 89] on strong "🔧 Risk Level: Medium" at bounding box center [155, 87] width 51 height 7
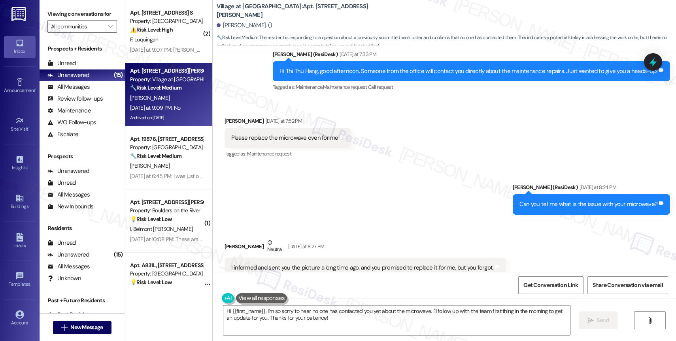
scroll to position [4061, 0]
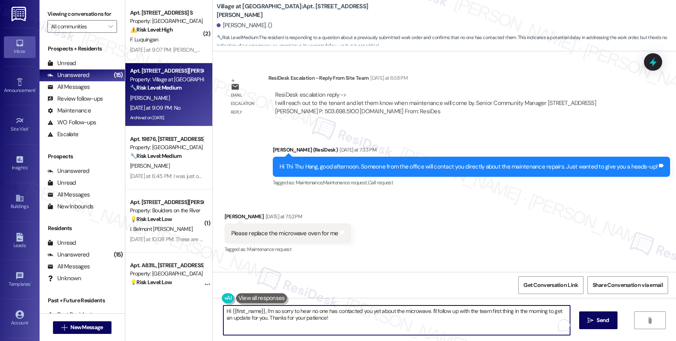
click at [301, 316] on textarea "Hi {{first_name}}, I'm so sorry to hear no one has contacted you yet about the …" at bounding box center [396, 321] width 346 height 30
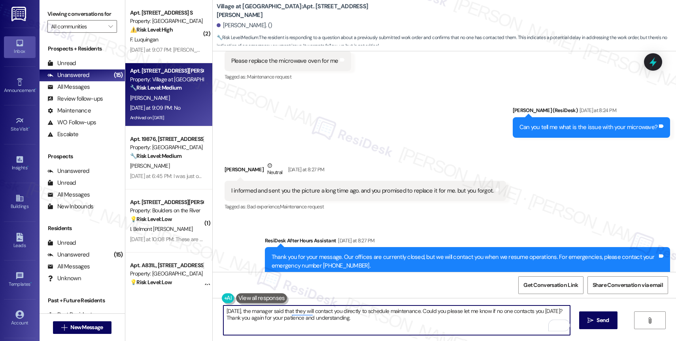
scroll to position [4418, 0]
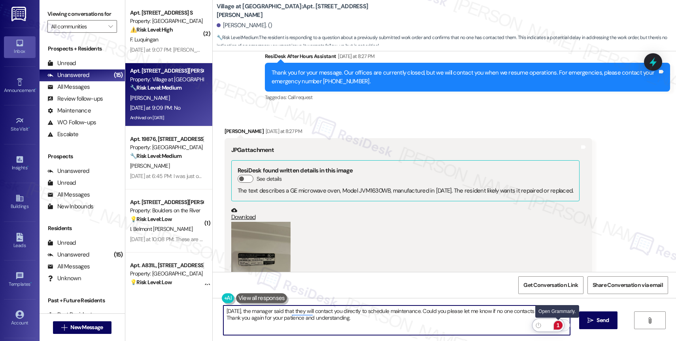
click at [558, 326] on div "1" at bounding box center [557, 325] width 9 height 9
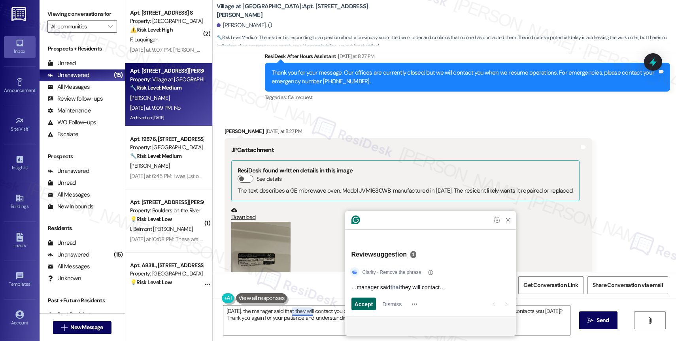
click at [368, 304] on span "Accept" at bounding box center [363, 304] width 19 height 8
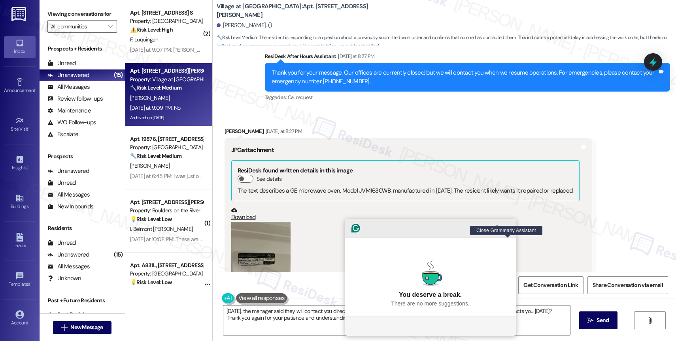
click at [506, 232] on icon "Close Grammarly Assistant" at bounding box center [507, 228] width 6 height 6
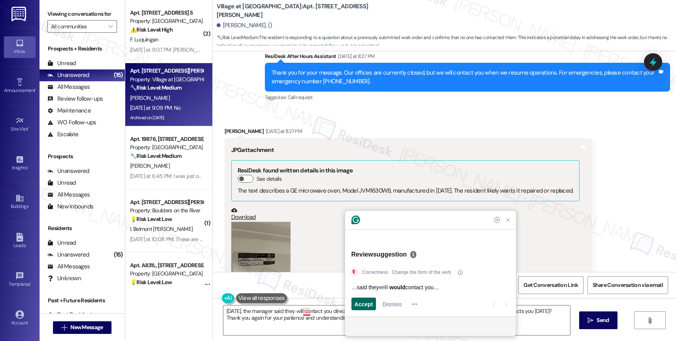
click at [363, 305] on span "Accept" at bounding box center [363, 304] width 19 height 8
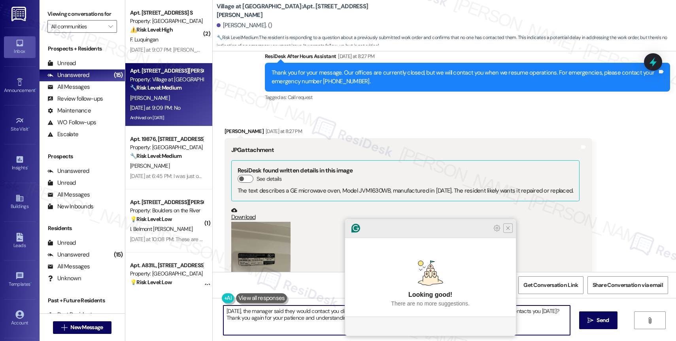
type textarea "Yesterday, the manager said they would contact you directly to schedule mainten…"
click at [508, 232] on icon "Close Grammarly Assistant" at bounding box center [507, 228] width 6 height 6
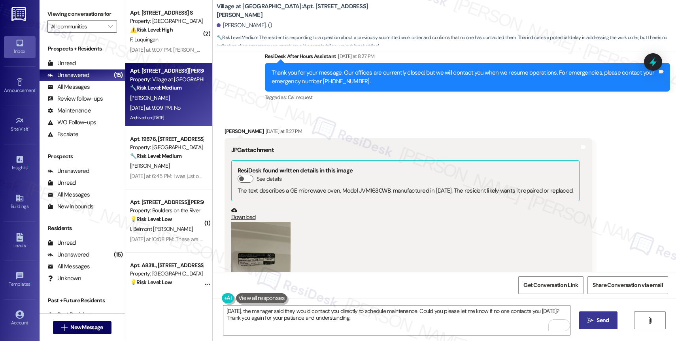
click at [587, 320] on icon "" at bounding box center [590, 321] width 6 height 6
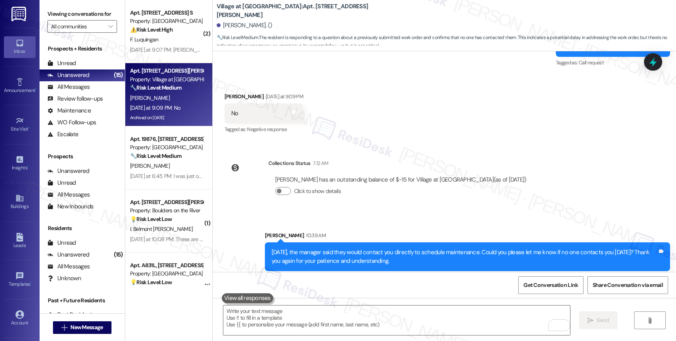
scroll to position [5054, 0]
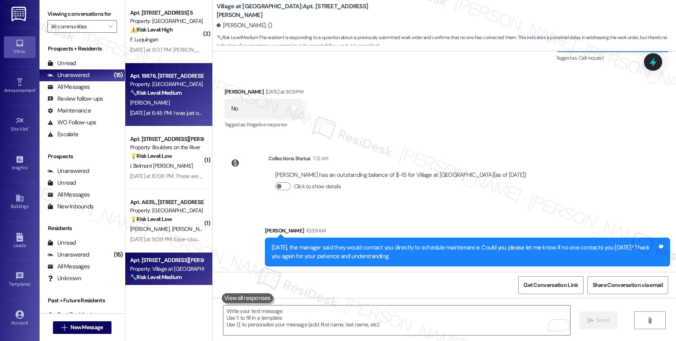
click at [168, 98] on div "G. Christiansen" at bounding box center [166, 103] width 75 height 10
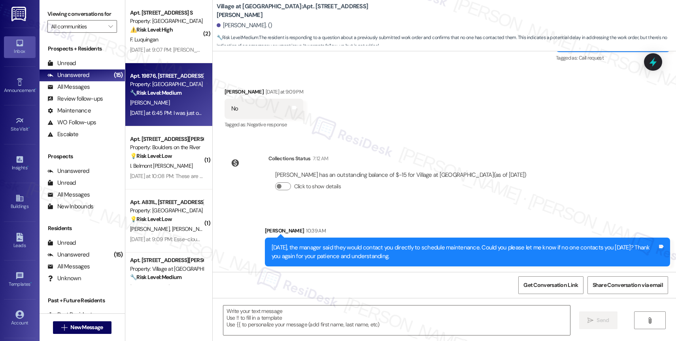
type textarea "Fetching suggested responses. Please feel free to read through the conversation…"
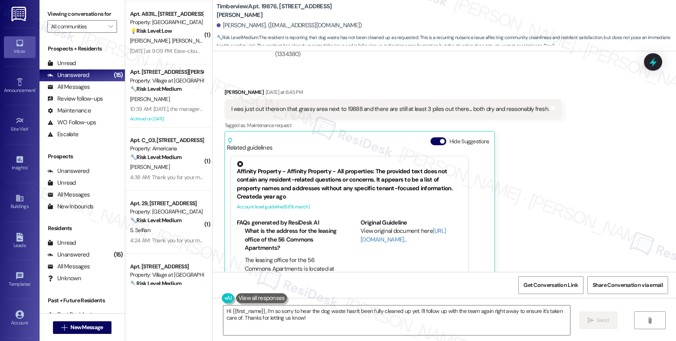
scroll to position [0, 0]
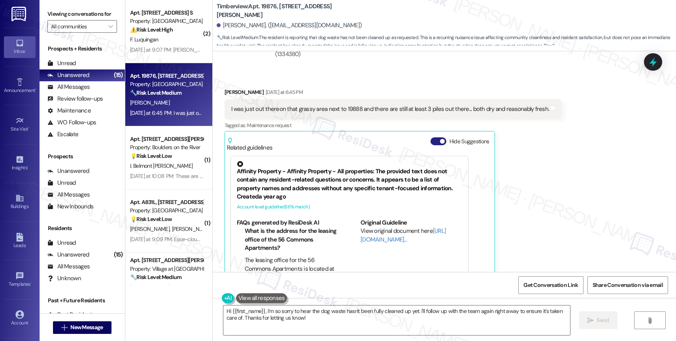
click at [431, 137] on button "Hide Suggestions" at bounding box center [438, 141] width 16 height 8
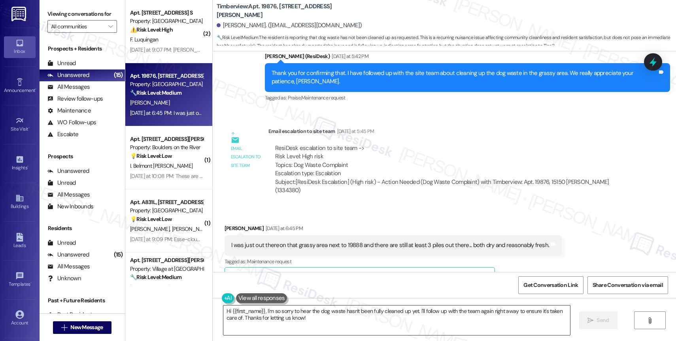
click at [282, 314] on textarea "Hi {{first_name}}, I'm so sorry to hear the dog waste hasn't been fully cleaned…" at bounding box center [396, 321] width 346 height 30
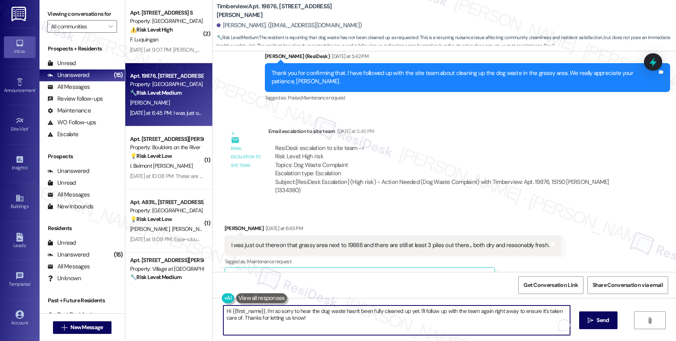
click at [282, 314] on textarea "Hi {{first_name}}, I'm so sorry to hear the dog waste hasn't been fully cleaned…" at bounding box center [396, 321] width 346 height 30
click at [361, 310] on textarea "Good morning, Gordon. Yesterday, I escalated your complaint to the onsite team" at bounding box center [396, 321] width 346 height 30
click at [540, 316] on textarea "Good morning, Gordon. Yesterday, I escalated your complaint about the dog waste…" at bounding box center [396, 321] width 346 height 30
click at [305, 323] on textarea "Good morning, Gordon. Yesterday, I escalated your complaint about the dog waste…" at bounding box center [396, 321] width 346 height 30
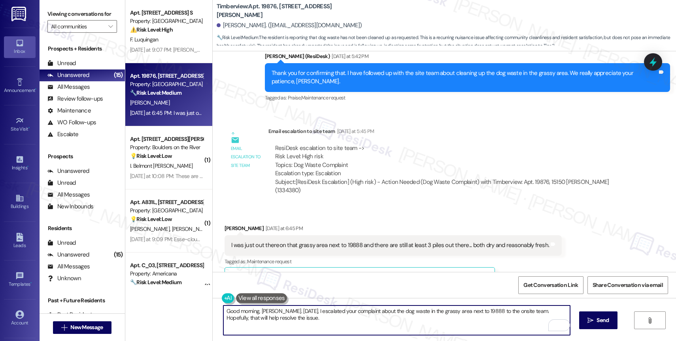
click at [331, 316] on textarea "Good morning, Gordon. Yesterday, I escalated your complaint about the dog waste…" at bounding box center [396, 321] width 346 height 30
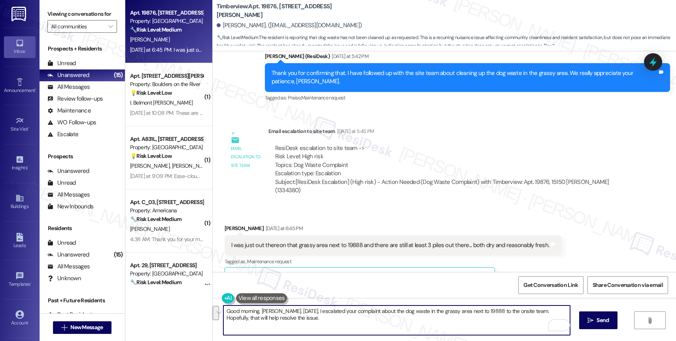
drag, startPoint x: 529, startPoint y: 311, endPoint x: 531, endPoint y: 319, distance: 8.1
click at [531, 319] on textarea "Good morning, Gordon. Yesterday, I escalated your complaint about the dog waste…" at bounding box center [396, 321] width 346 height 30
type textarea "Good morning, Gordon. Yesterday, I escalated your complaint about the dog waste…"
click at [558, 326] on icon "Open Grammarly. 0 Suggestions." at bounding box center [557, 325] width 9 height 9
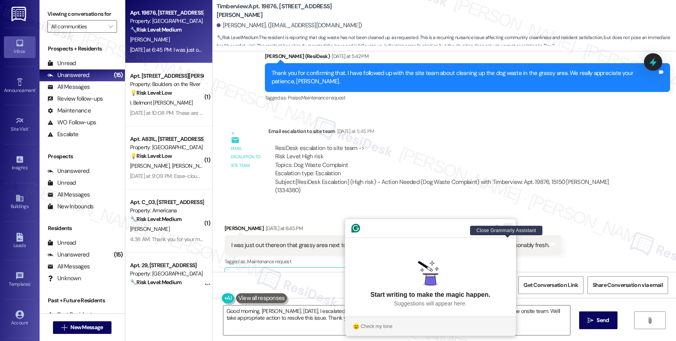
click at [506, 232] on icon "Close Grammarly Assistant" at bounding box center [507, 228] width 6 height 6
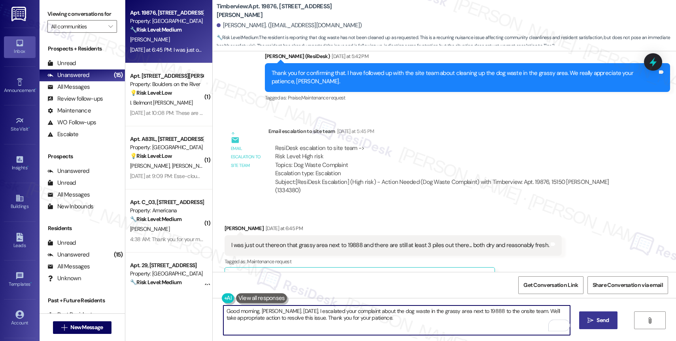
click at [601, 317] on span "Send" at bounding box center [602, 320] width 12 height 8
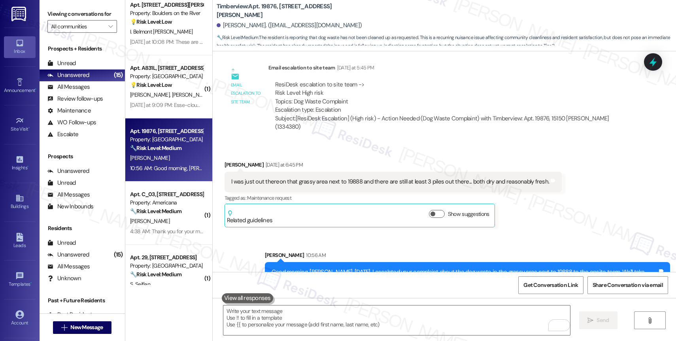
scroll to position [0, 0]
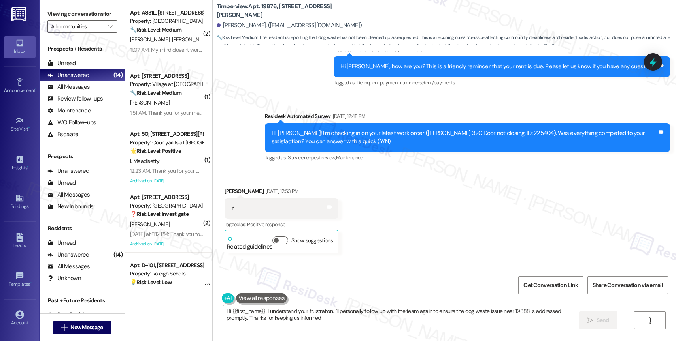
type textarea "Hi {{first_name}}, I understand your frustration. I'll personally follow up wit…"
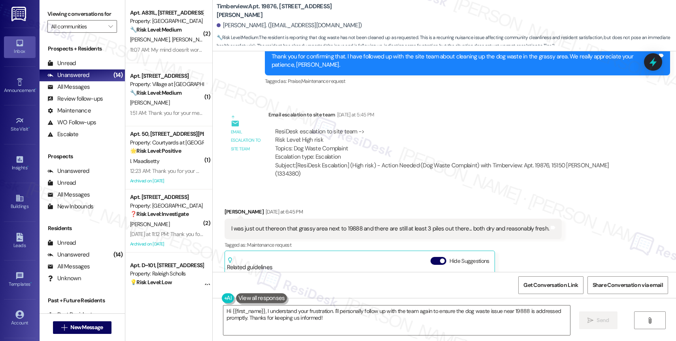
scroll to position [2926, 0]
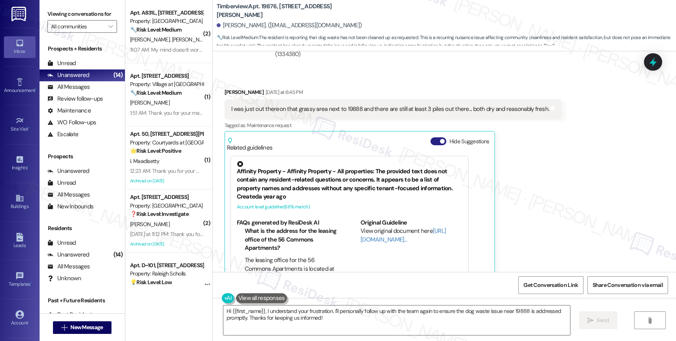
click at [430, 137] on button "Hide Suggestions" at bounding box center [438, 141] width 16 height 8
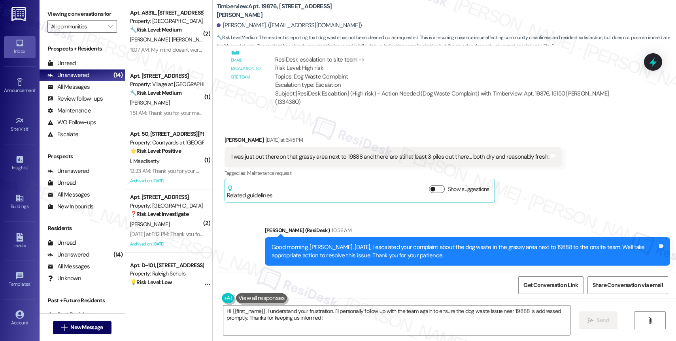
scroll to position [2853, 0]
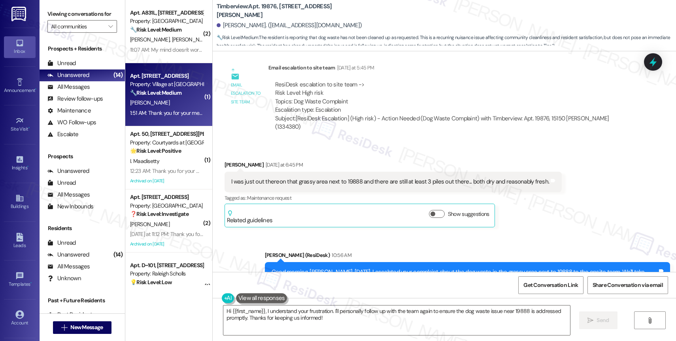
click at [166, 88] on div "Property: Village at [GEOGRAPHIC_DATA] I" at bounding box center [166, 84] width 73 height 8
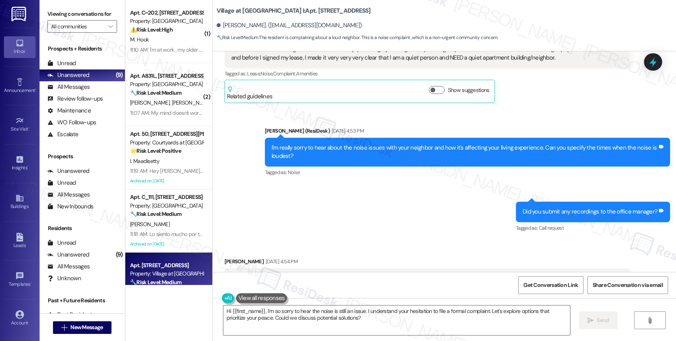
scroll to position [878, 0]
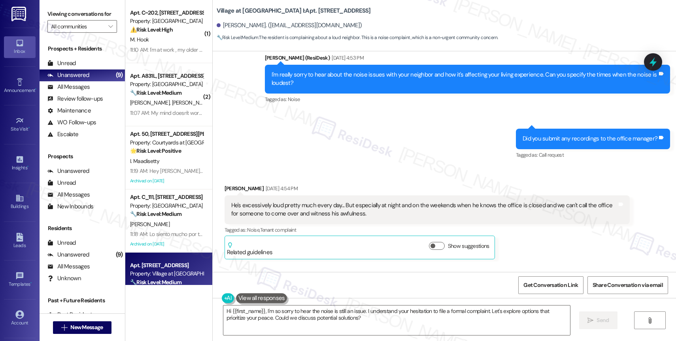
click at [390, 136] on div "Sent via SMS Sarah (ResiDesk) Mar 10, 2025 at 4:53 PM I'm really sorry to hear …" at bounding box center [444, 101] width 463 height 131
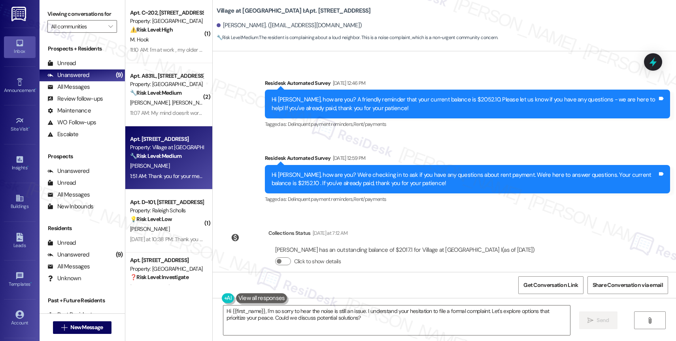
scroll to position [2679, 0]
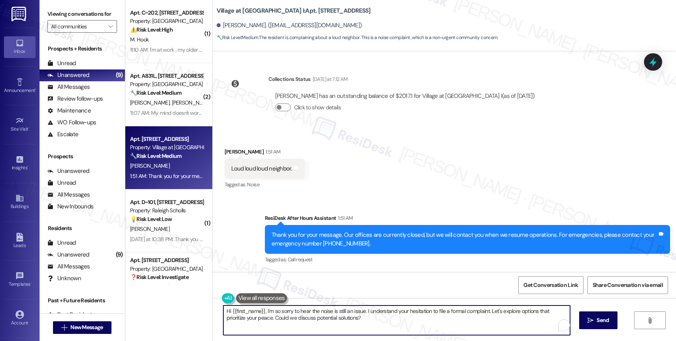
drag, startPoint x: 362, startPoint y: 311, endPoint x: 364, endPoint y: 316, distance: 4.8
click at [364, 316] on textarea "Hi {{first_name}}, I'm so sorry to hear the noise is still an issue. I understa…" at bounding box center [396, 321] width 346 height 30
click at [363, 310] on textarea "Hi {{first_name}}, I'm so sorry to hear the noise is still an issue. Have you t…" at bounding box center [396, 321] width 346 height 30
type textarea "Hi {{first_name}}, I'm so sorry to hear the noise is still an issue. LHave you …"
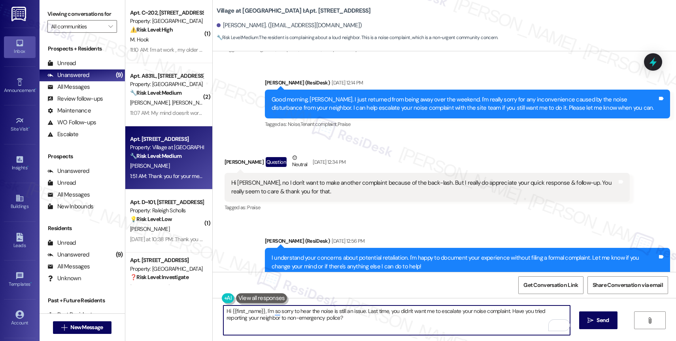
scroll to position [2679, 0]
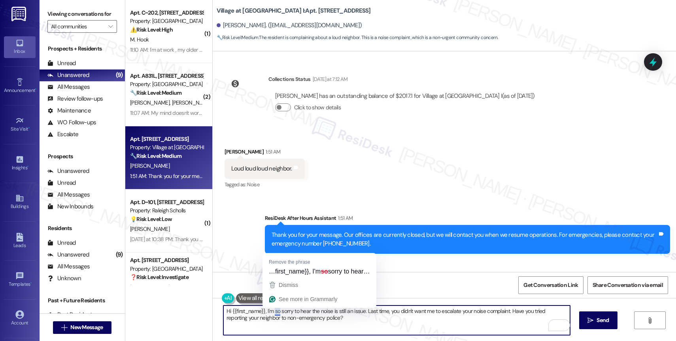
click at [273, 310] on textarea "Hi {{first_name}}, I'm so sorry to hear the noise is still an issue. Last time,…" at bounding box center [396, 321] width 346 height 30
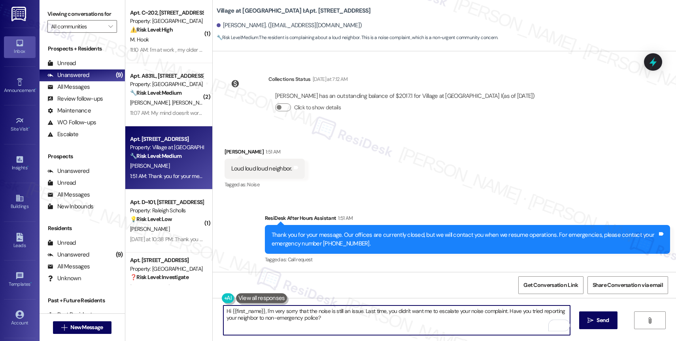
click at [327, 320] on textarea "Hi {{first_name}}, I'm very sorry that the noise is still an issue. Last time, …" at bounding box center [396, 321] width 346 height 30
drag, startPoint x: 597, startPoint y: 322, endPoint x: 567, endPoint y: 302, distance: 35.9
click at [597, 322] on span "Send" at bounding box center [602, 320] width 12 height 8
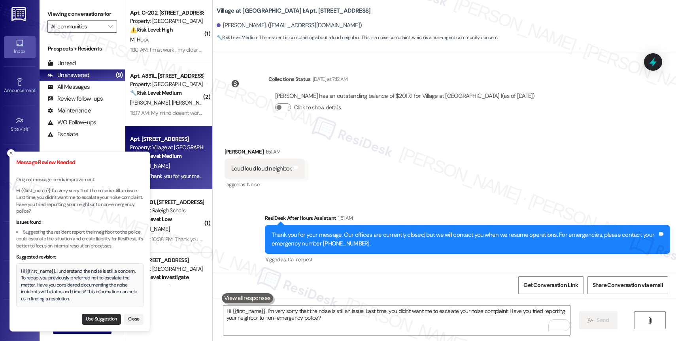
click at [97, 320] on button "Use Suggestion" at bounding box center [101, 319] width 39 height 11
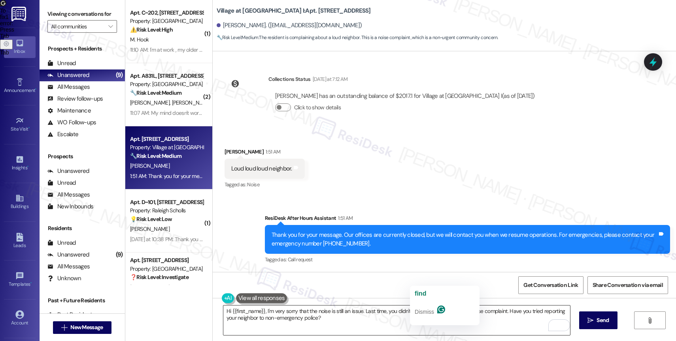
click at [378, 321] on textarea "Hi {{first_name}}, I understand the noise is still a concern. To recap, you pre…" at bounding box center [396, 321] width 346 height 30
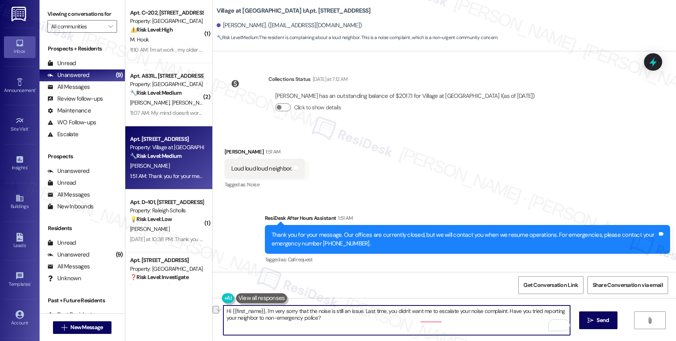
drag, startPoint x: 349, startPoint y: 320, endPoint x: 464, endPoint y: 323, distance: 115.0
click at [464, 323] on textarea "Hi {{first_name}}, I understand the noise is still a concern. To recap, you pre…" at bounding box center [396, 321] width 346 height 30
click at [490, 324] on textarea "Hi {{first_name}}, I understand the noise is still a concern. To recap, you pre…" at bounding box center [396, 321] width 346 height 30
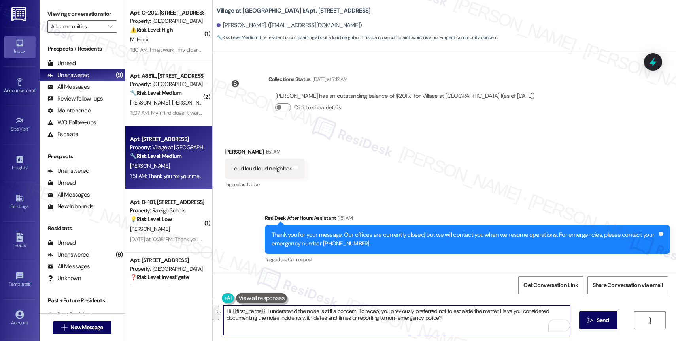
click at [490, 324] on textarea "Hi {{first_name}}, I understand the noise is still a concern. To recap, you pre…" at bounding box center [396, 321] width 346 height 30
click at [352, 309] on textarea "Hi {{first_name}}, I understand the noise is still a concern. To recap, you pre…" at bounding box center [396, 321] width 346 height 30
drag, startPoint x: 389, startPoint y: 316, endPoint x: 408, endPoint y: 313, distance: 19.9
click at [389, 316] on textarea "Hi {{first_name}}, I understand the noise is still a concern. I'm very sorry fo…" at bounding box center [396, 321] width 346 height 30
type textarea "Hi {{first_name}}, I understand the noise is still a concern. I'm very sorry fo…"
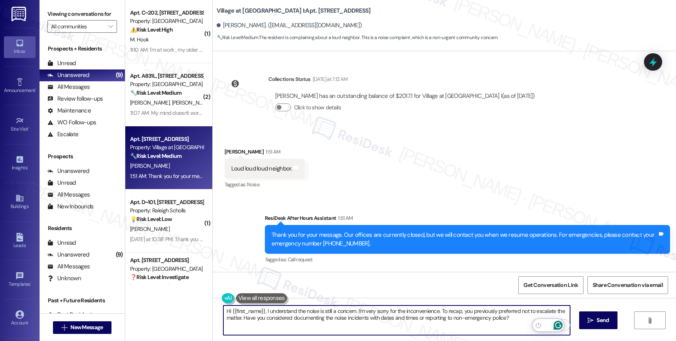
click at [558, 324] on icon "Open Grammarly. 0 Suggestions." at bounding box center [557, 325] width 9 height 9
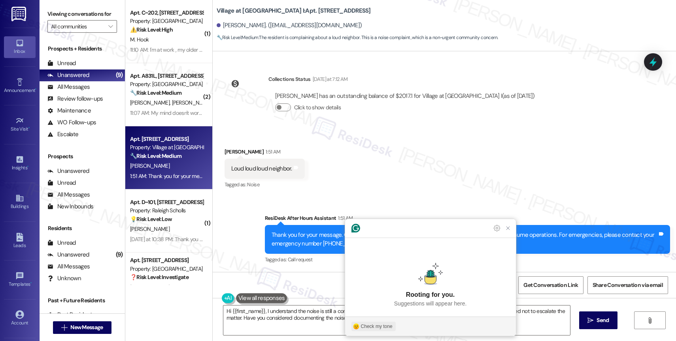
click at [389, 325] on div "Check my tone" at bounding box center [377, 326] width 32 height 7
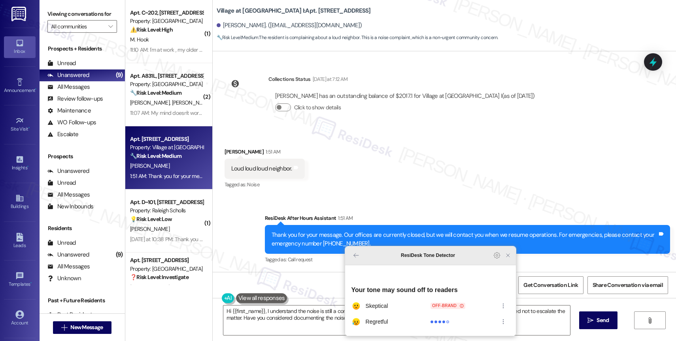
click at [508, 259] on icon "Close Grammarly Assistant" at bounding box center [507, 255] width 6 height 6
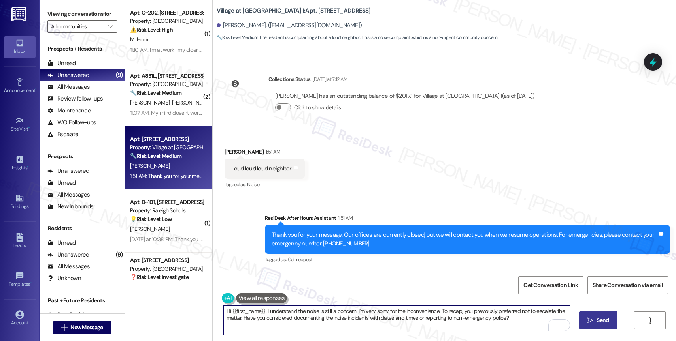
click at [589, 319] on icon "" at bounding box center [590, 321] width 6 height 6
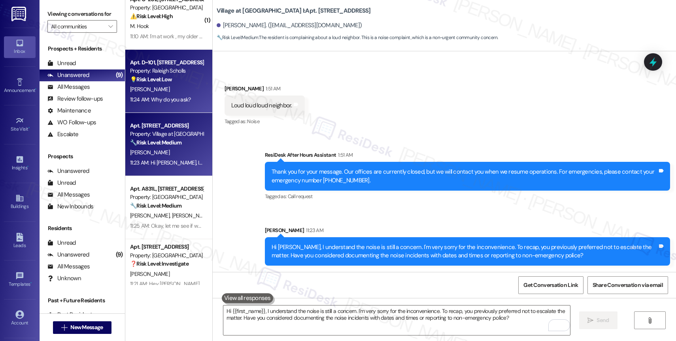
scroll to position [0, 0]
